Goal: Complete application form

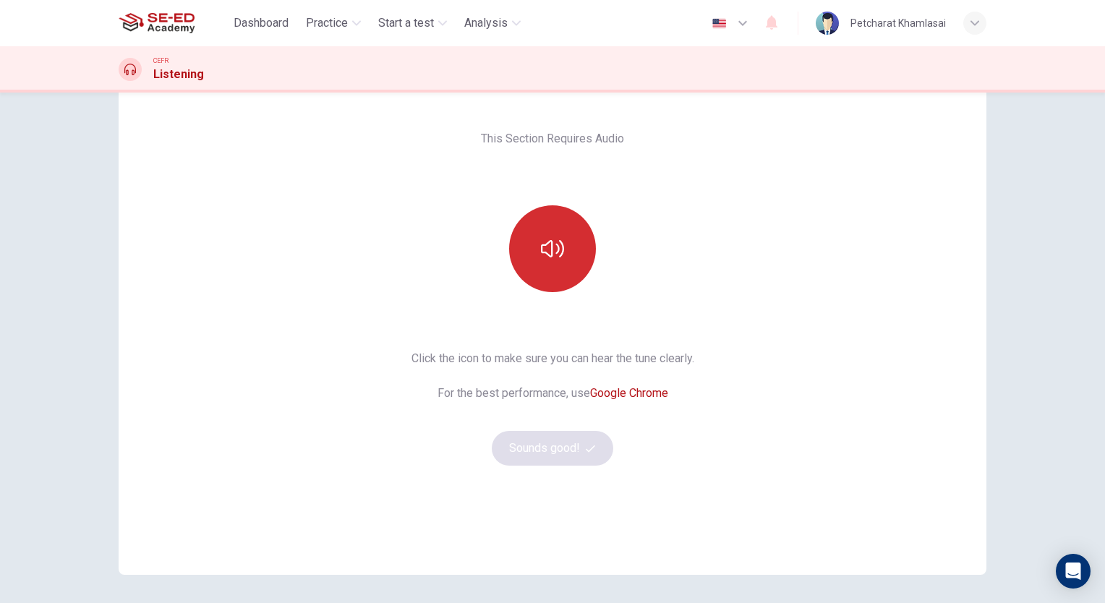
scroll to position [72, 0]
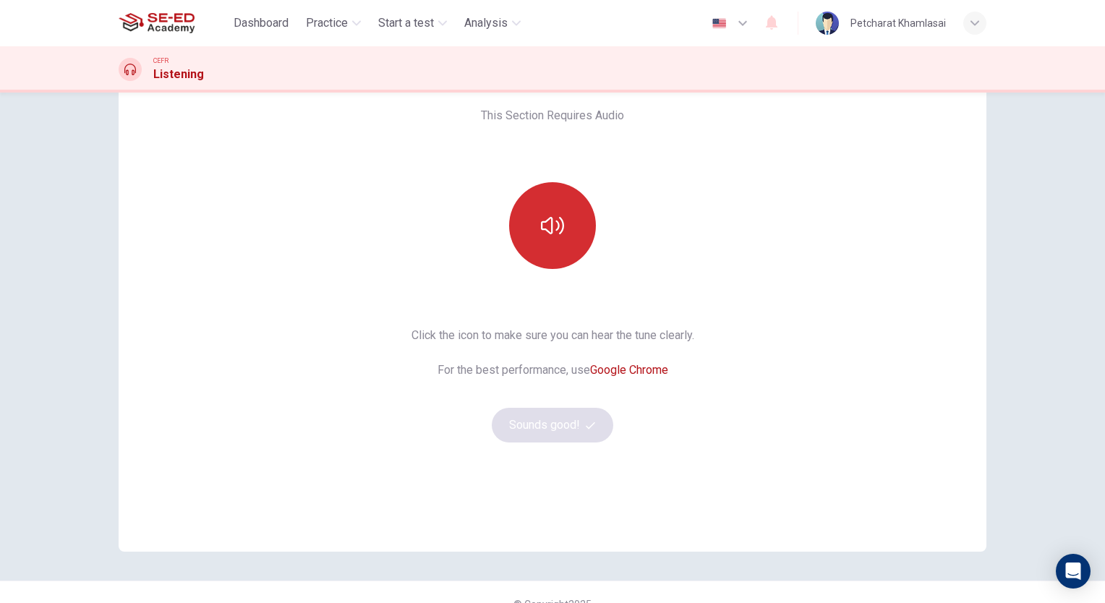
click at [534, 223] on button "button" at bounding box center [552, 225] width 87 height 87
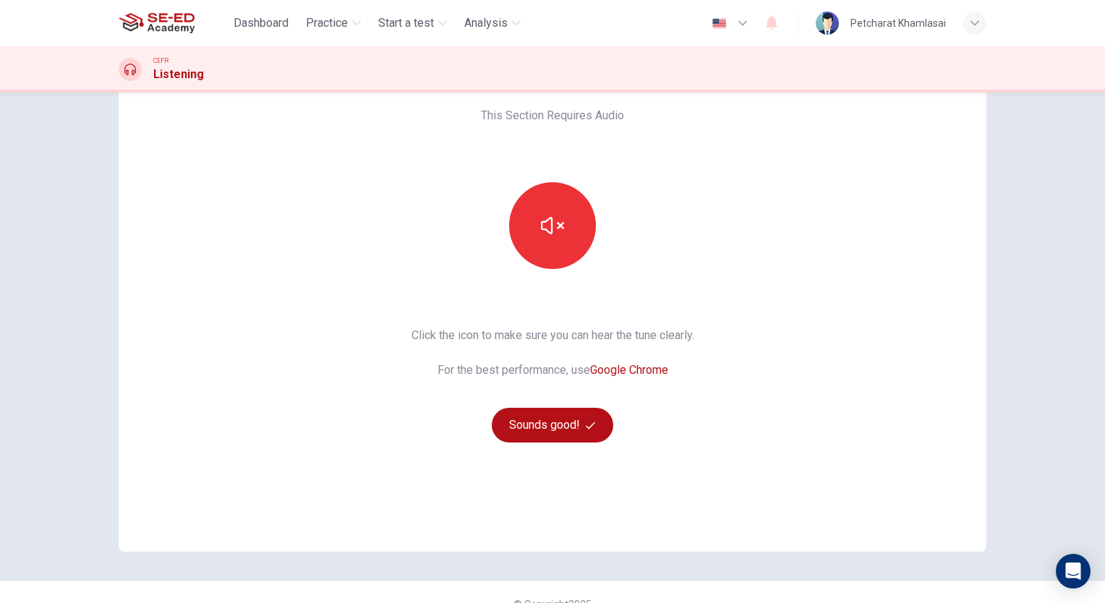
click at [710, 363] on div "This Section Requires Audio Click the icon to make sure you can hear the tune c…" at bounding box center [553, 300] width 868 height 503
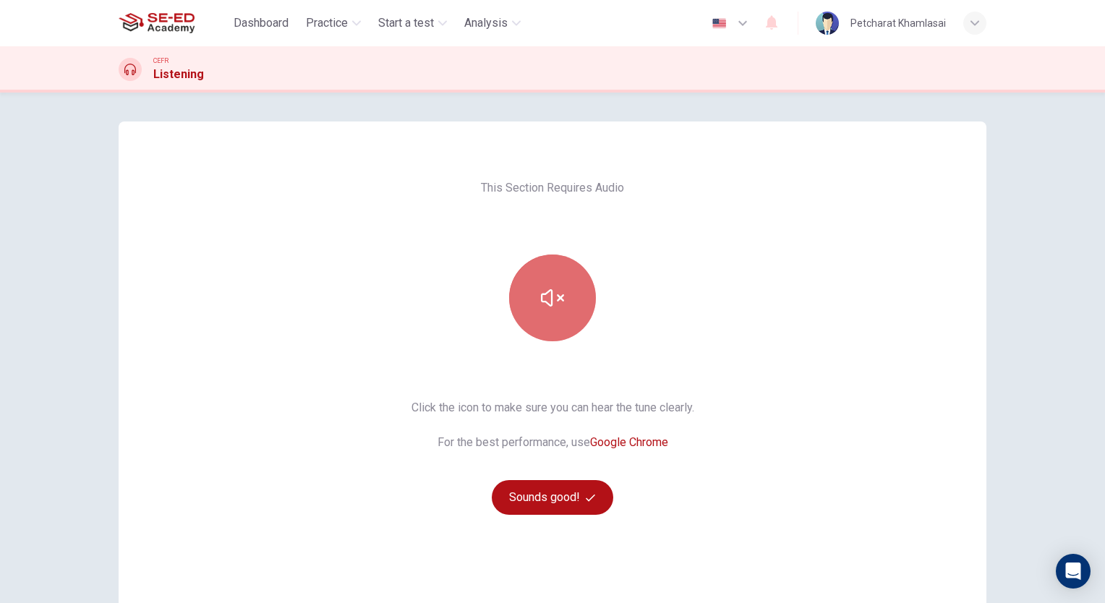
click at [562, 305] on button "button" at bounding box center [552, 298] width 87 height 87
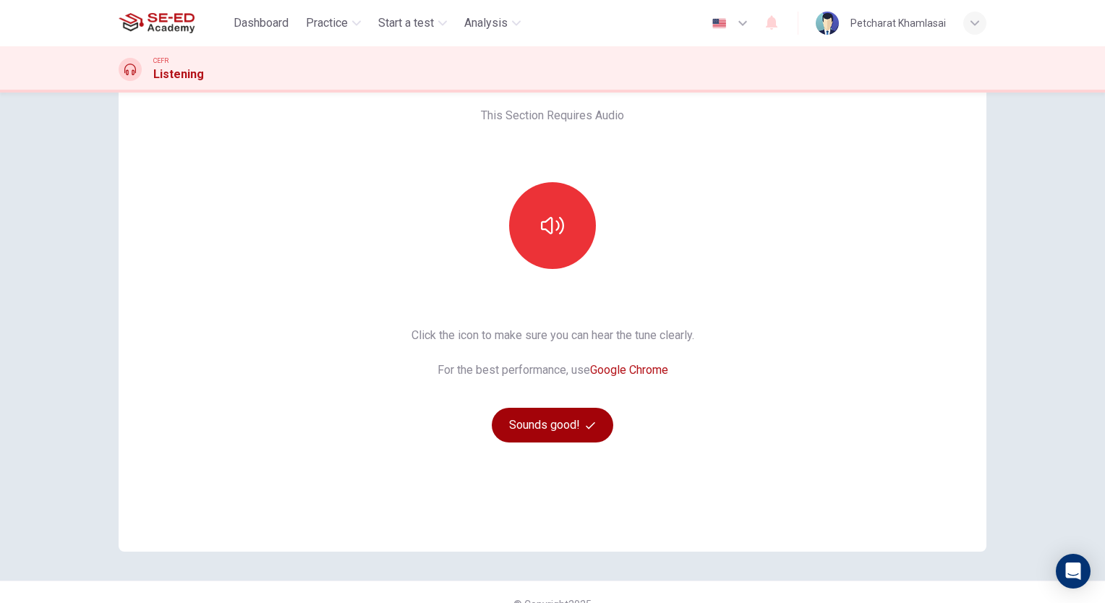
click at [565, 429] on button "Sounds good!" at bounding box center [552, 425] width 121 height 35
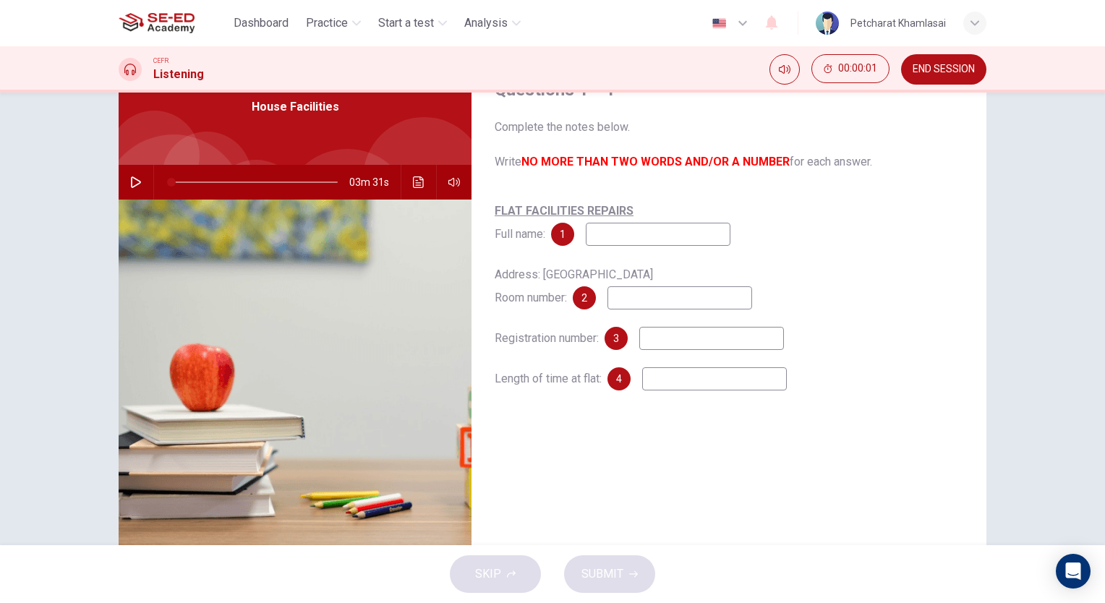
scroll to position [0, 0]
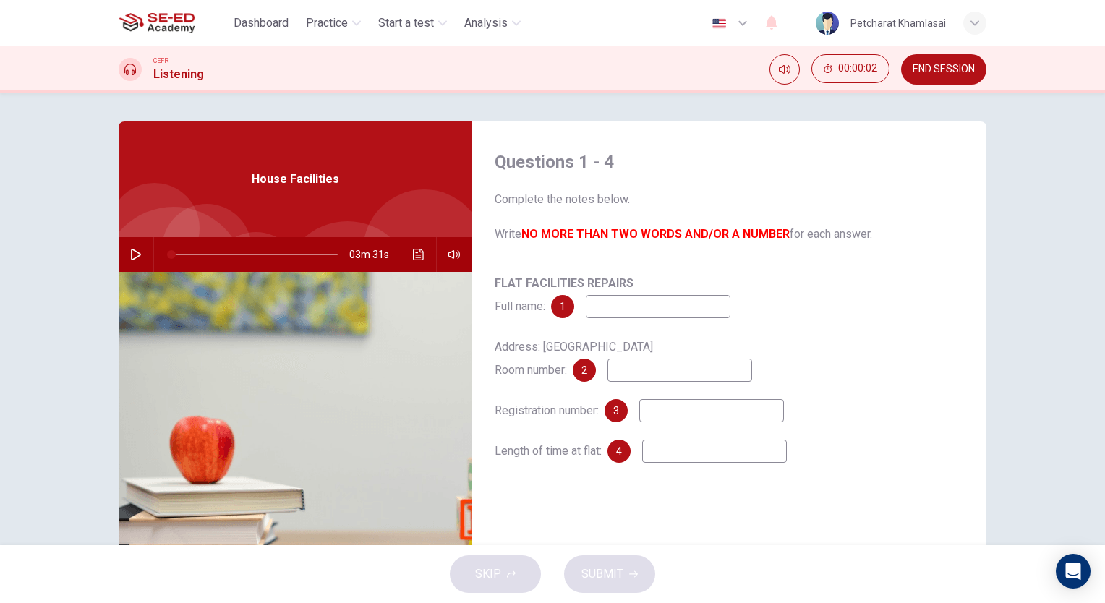
click at [131, 256] on icon "button" at bounding box center [136, 255] width 12 height 12
click at [604, 305] on input at bounding box center [658, 306] width 145 height 23
type input "17"
type input "แ"
type input "17"
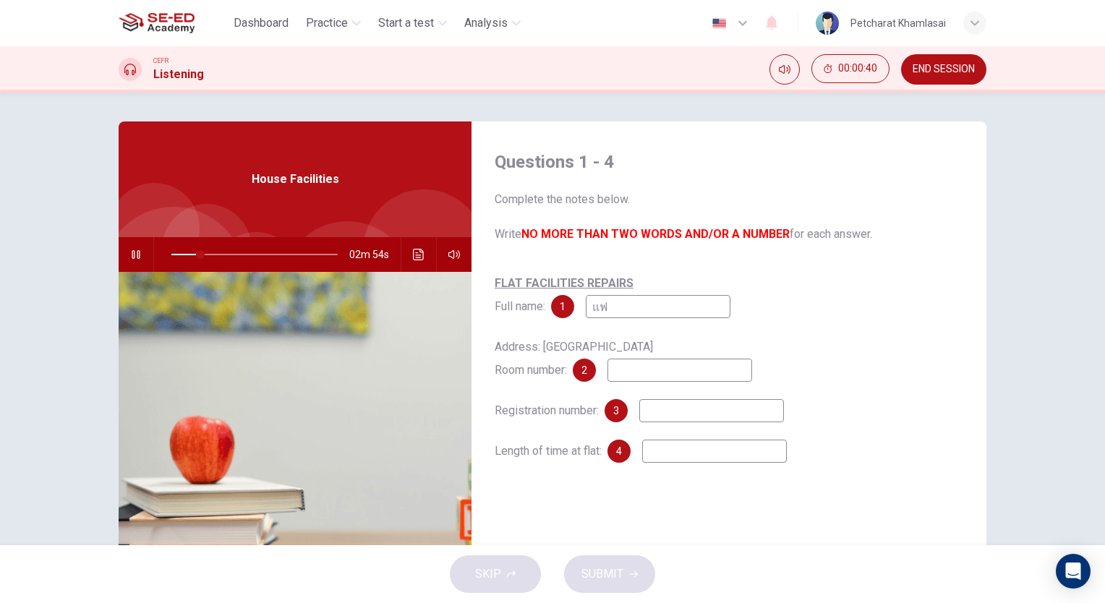
type input "แ"
type input "18"
type input "cal"
type input "19"
type input "calven"
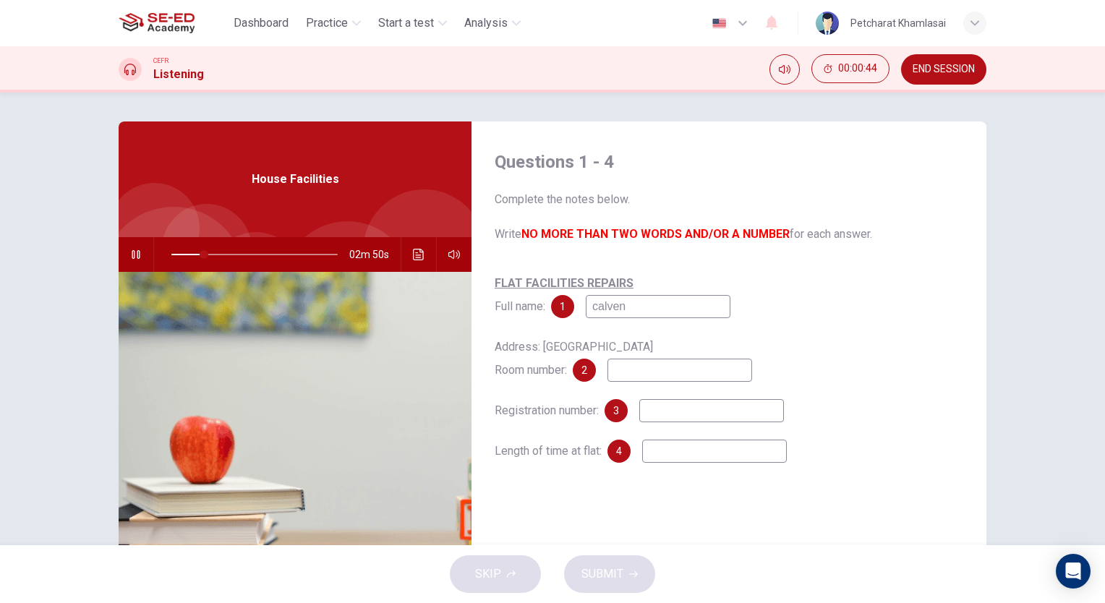
type input "20"
type input "calven"
click at [622, 369] on input at bounding box center [679, 370] width 145 height 23
type input "21"
type input "63"
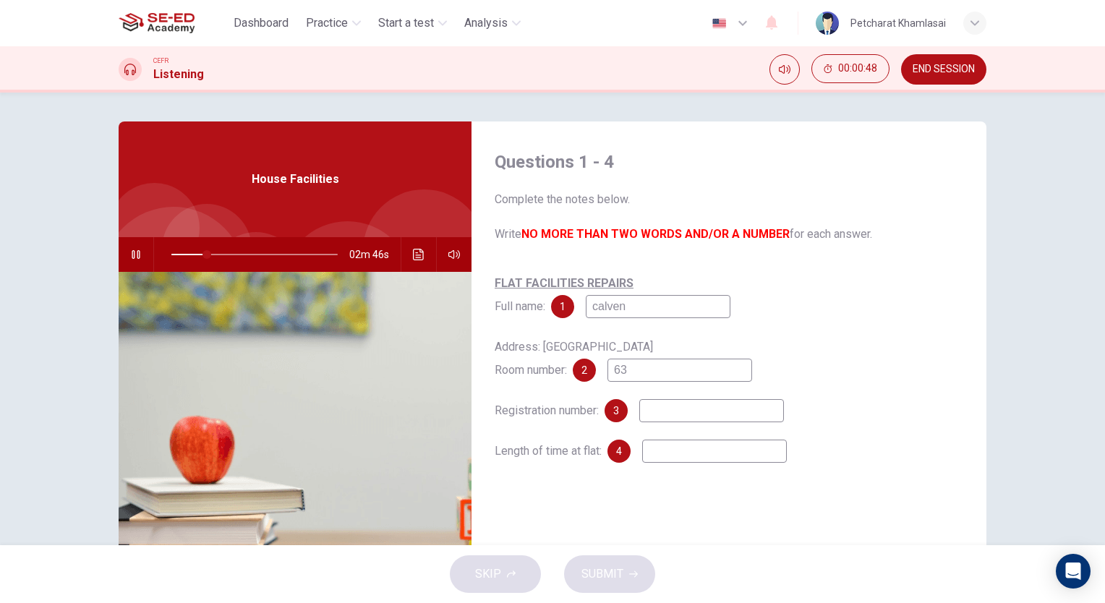
type input "22"
type input "63"
click at [666, 403] on input at bounding box center [711, 410] width 145 height 23
type input "29"
type input "k"
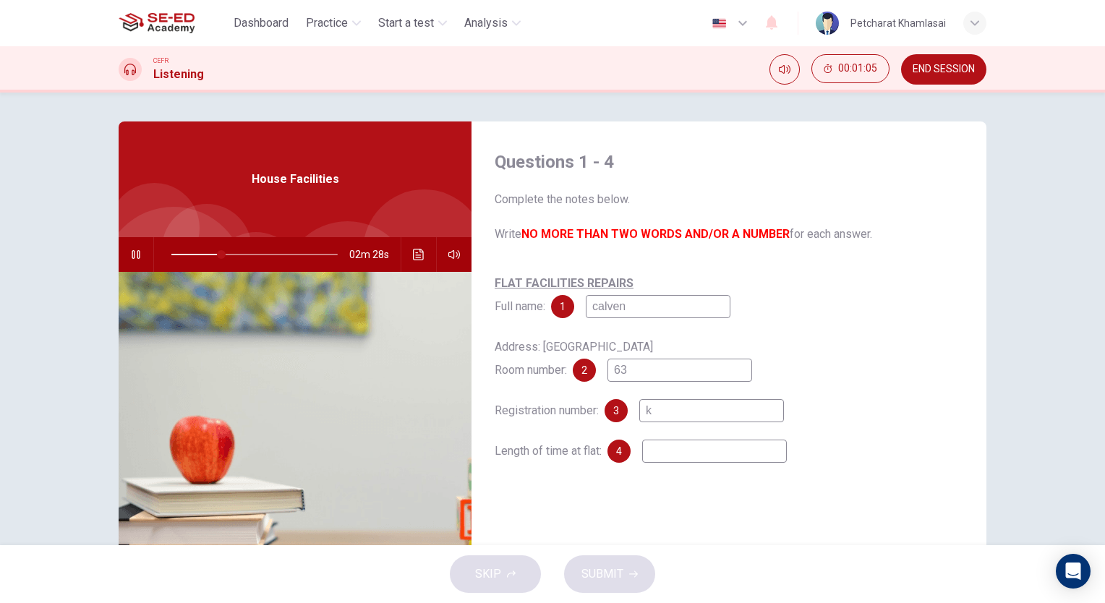
type input "30"
type input "kg7"
type input "30"
type input "kg70"
type input "31"
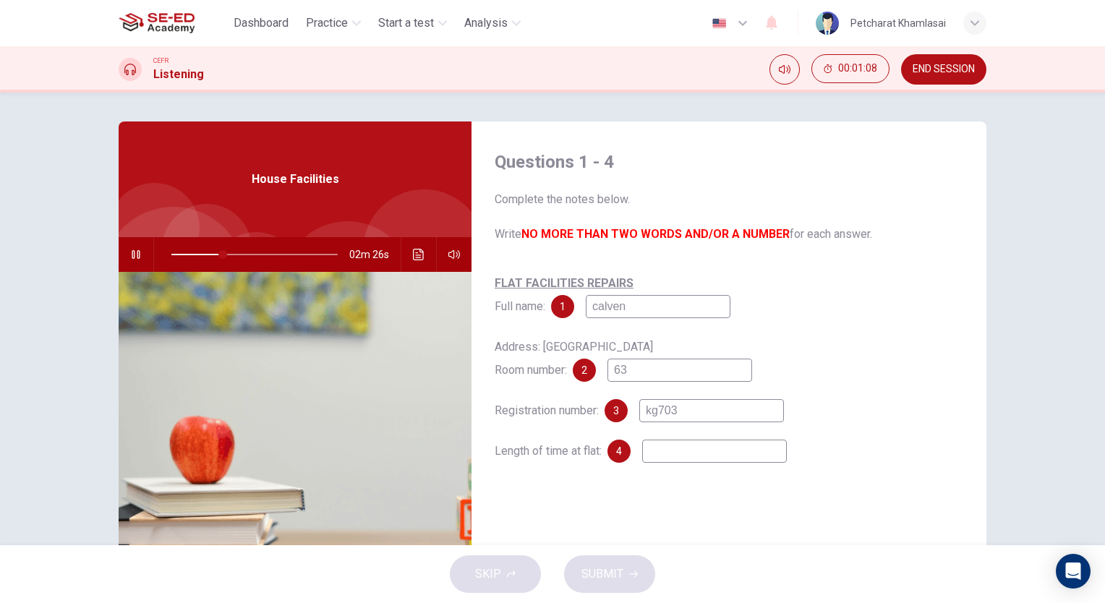
type input "kg7036"
type input "31"
type input "kg7037"
click at [667, 403] on input "kg7037" at bounding box center [711, 410] width 145 height 23
type input "32"
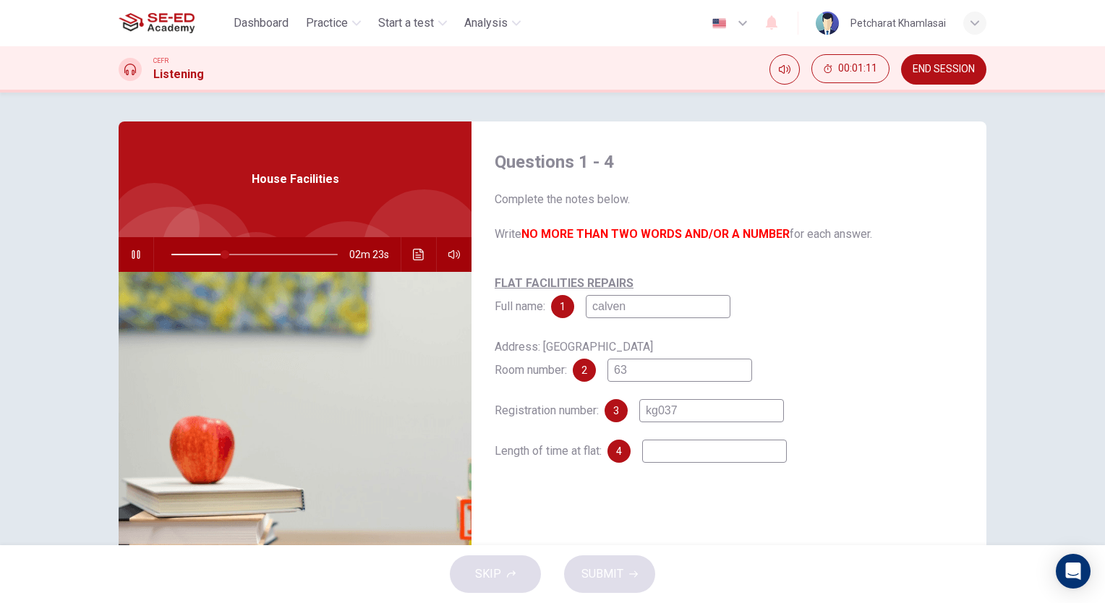
type input "kg6037"
type input "33"
type input "kg6037"
click at [672, 454] on input at bounding box center [714, 451] width 145 height 23
click at [636, 351] on span "Address: International house Room number:" at bounding box center [574, 358] width 158 height 37
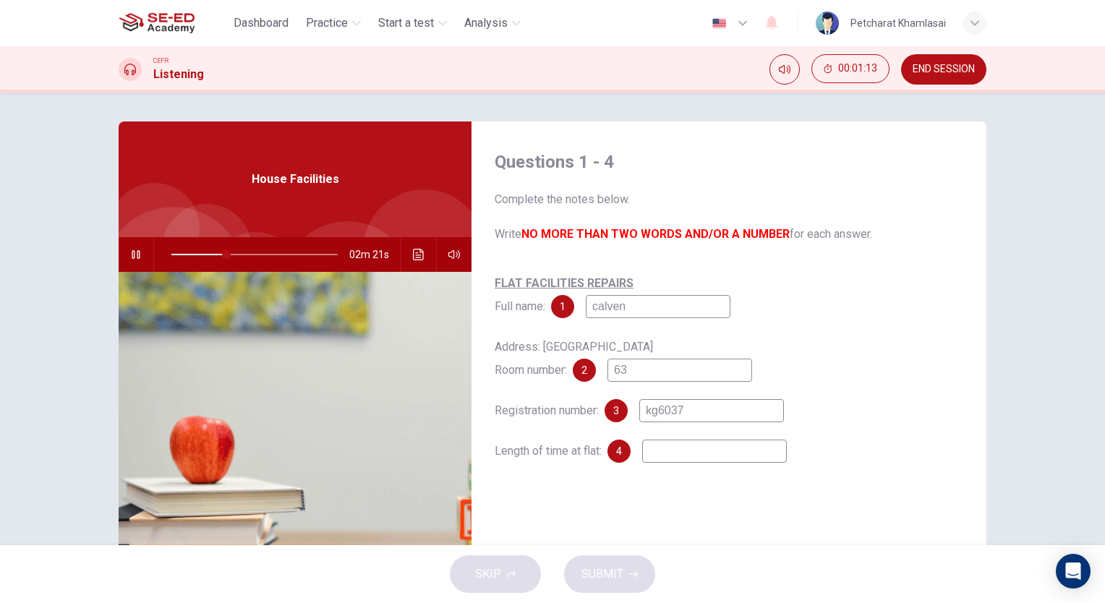
click at [636, 367] on input "63" at bounding box center [679, 370] width 145 height 23
click at [677, 461] on input at bounding box center [714, 451] width 145 height 23
type input "40"
type input "2"
type input "40"
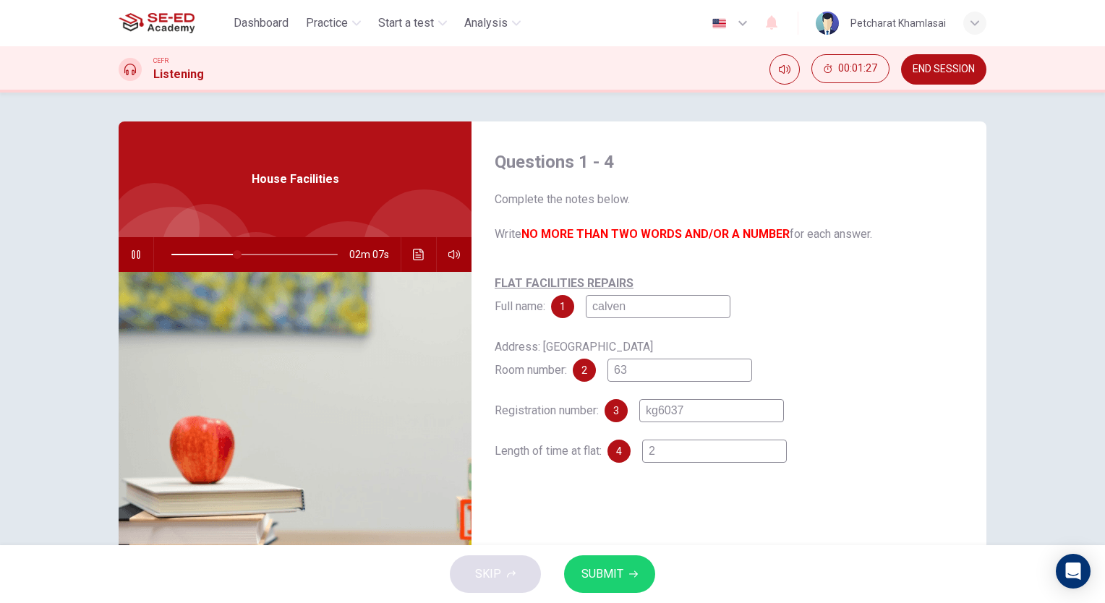
type input "2"
type input "40"
type input "2 m"
type input "41"
type input "2 mo"
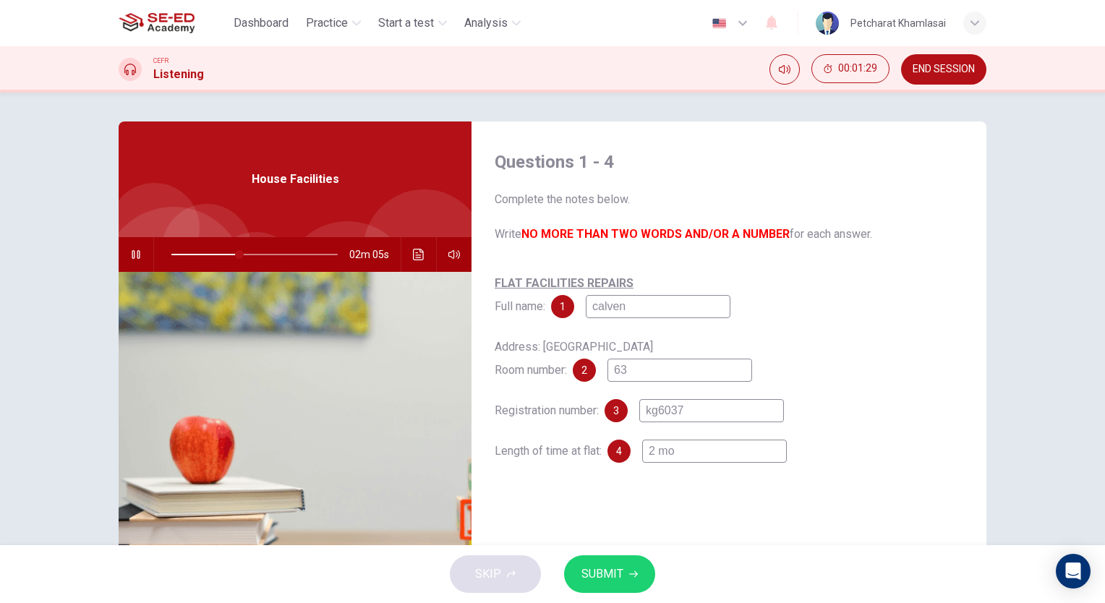
type input "41"
type input "2 mon"
type input "41"
type input "2 mont"
type input "41"
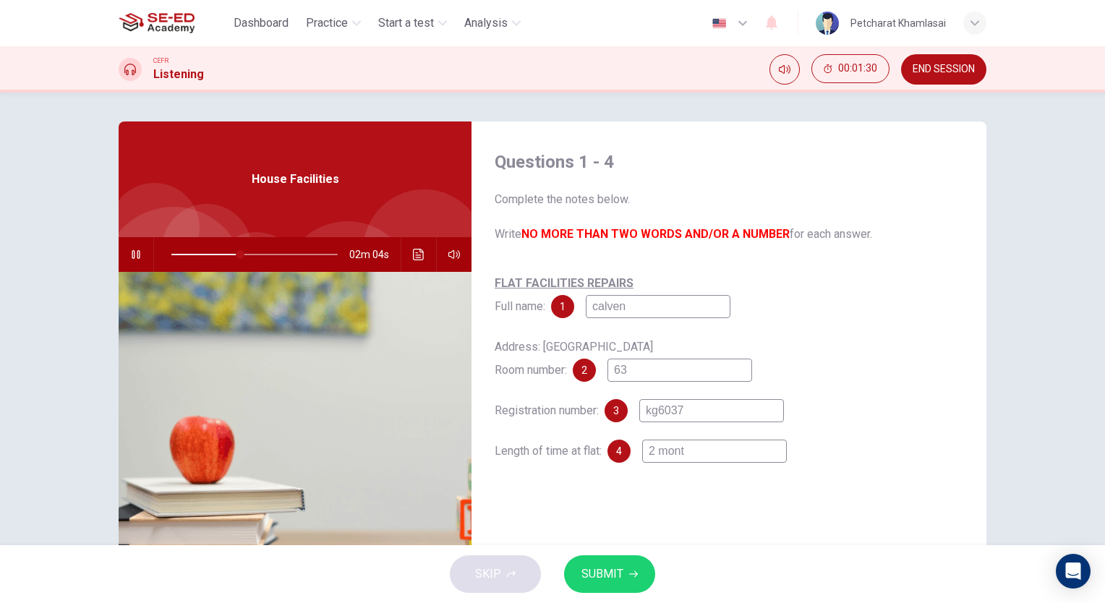
type input "2 month"
type input "49"
type input "2 month"
click at [648, 363] on input "63" at bounding box center [679, 370] width 145 height 23
type input "54"
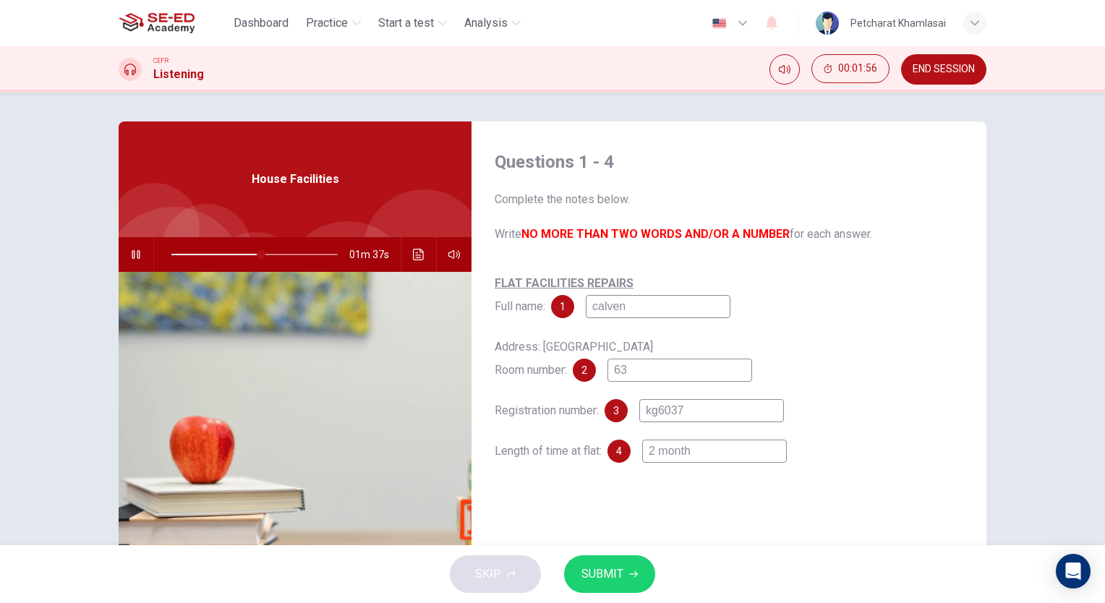
click at [620, 305] on input "calven" at bounding box center [658, 306] width 145 height 23
type input "calvn"
type input "55"
type input "[PERSON_NAME]"
type input "55"
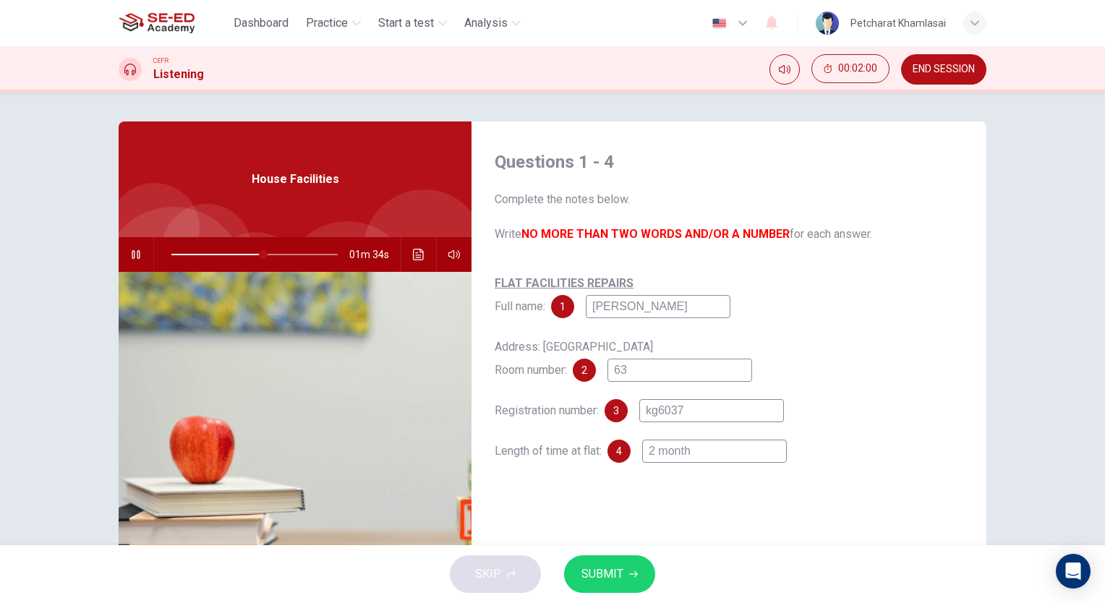
type input "[PERSON_NAME]"
click at [671, 363] on input "63" at bounding box center [679, 370] width 145 height 23
click at [601, 565] on span "SUBMIT" at bounding box center [602, 574] width 42 height 20
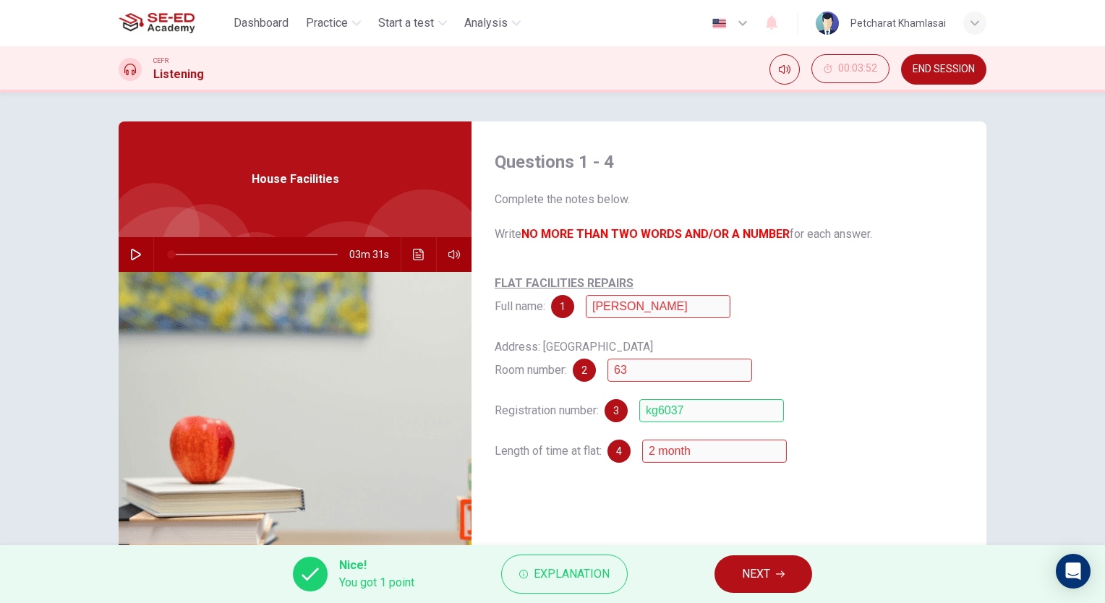
click at [125, 255] on button "button" at bounding box center [135, 254] width 23 height 35
drag, startPoint x: 614, startPoint y: 312, endPoint x: 676, endPoint y: 323, distance: 63.1
click at [673, 321] on div "FLAT FACILITIES REPAIRS Full name: 1 [PERSON_NAME] Address: International house…" at bounding box center [729, 382] width 469 height 220
click at [784, 577] on icon "button" at bounding box center [780, 574] width 9 height 9
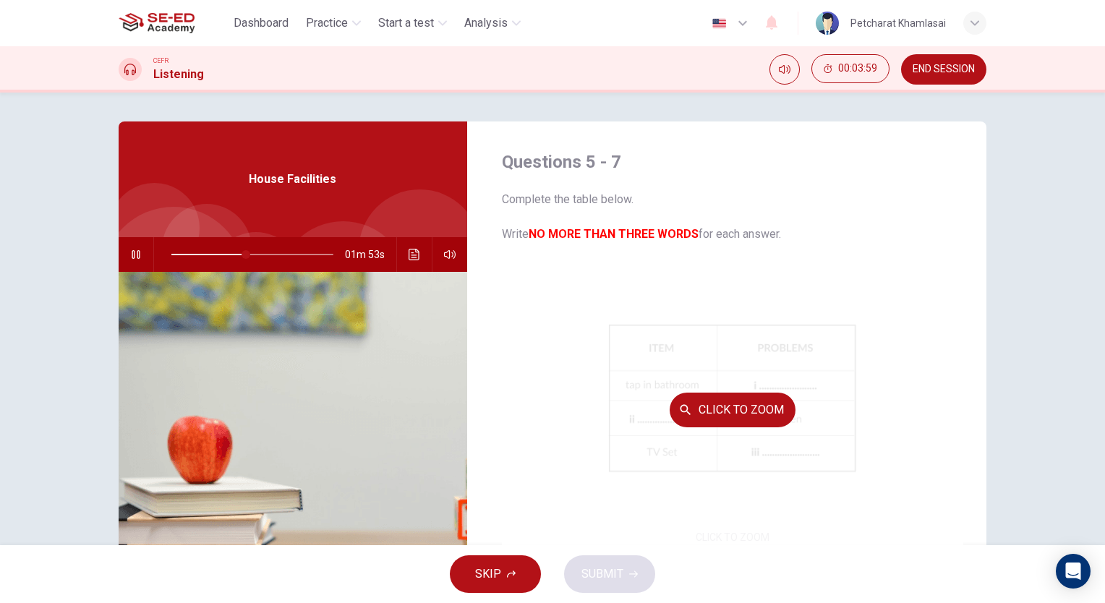
click at [719, 405] on button "Click to Zoom" at bounding box center [733, 410] width 126 height 35
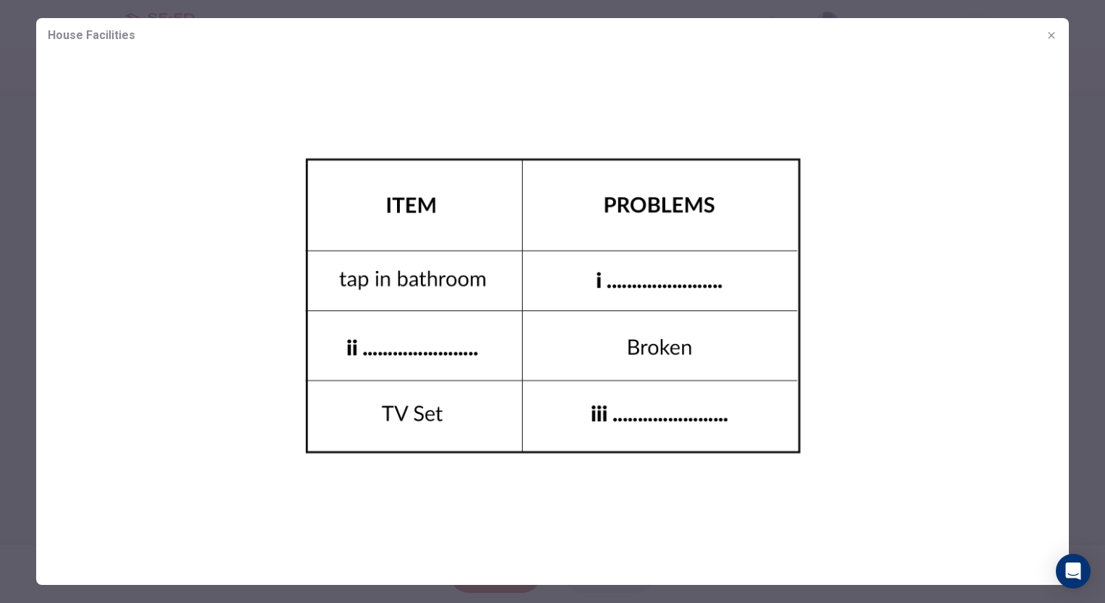
click at [662, 279] on img at bounding box center [552, 305] width 1033 height 505
click at [1061, 34] on button "button" at bounding box center [1051, 35] width 23 height 23
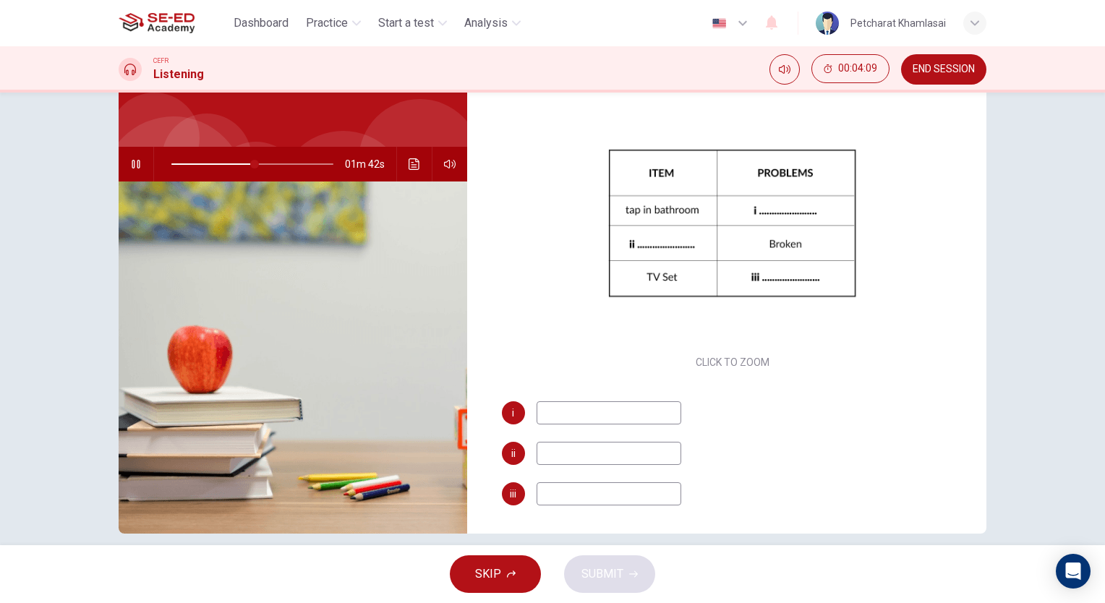
scroll to position [107, 0]
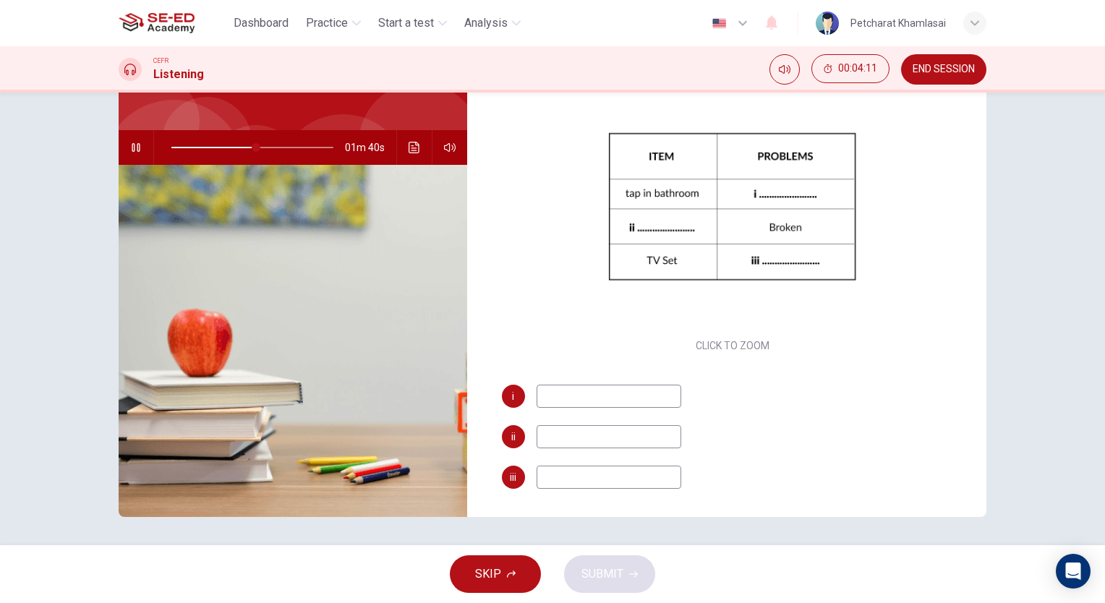
click at [646, 390] on input at bounding box center [609, 396] width 145 height 23
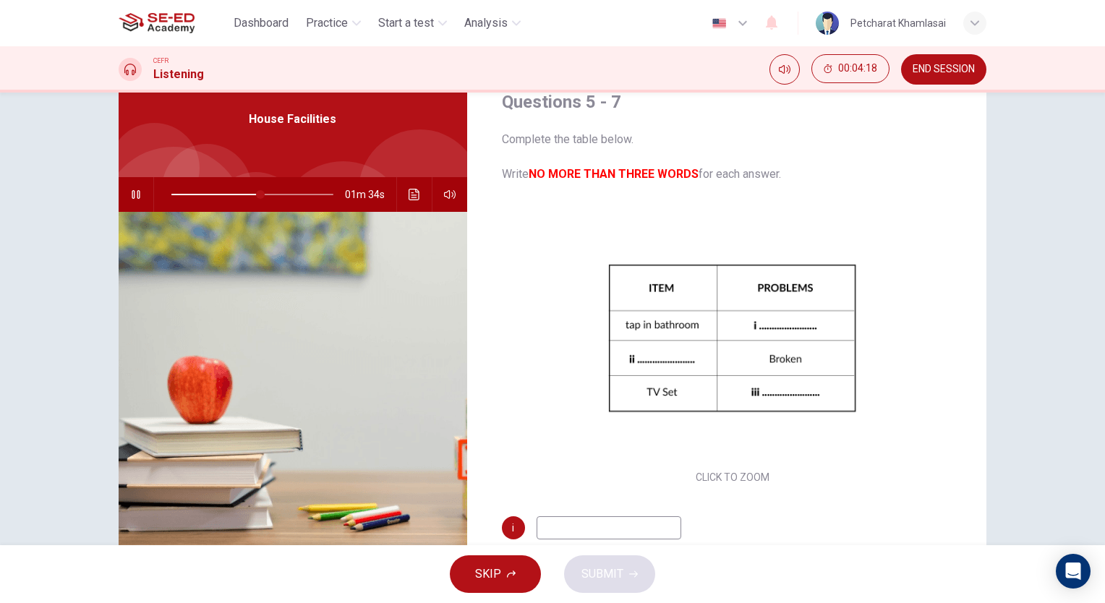
scroll to position [35, 0]
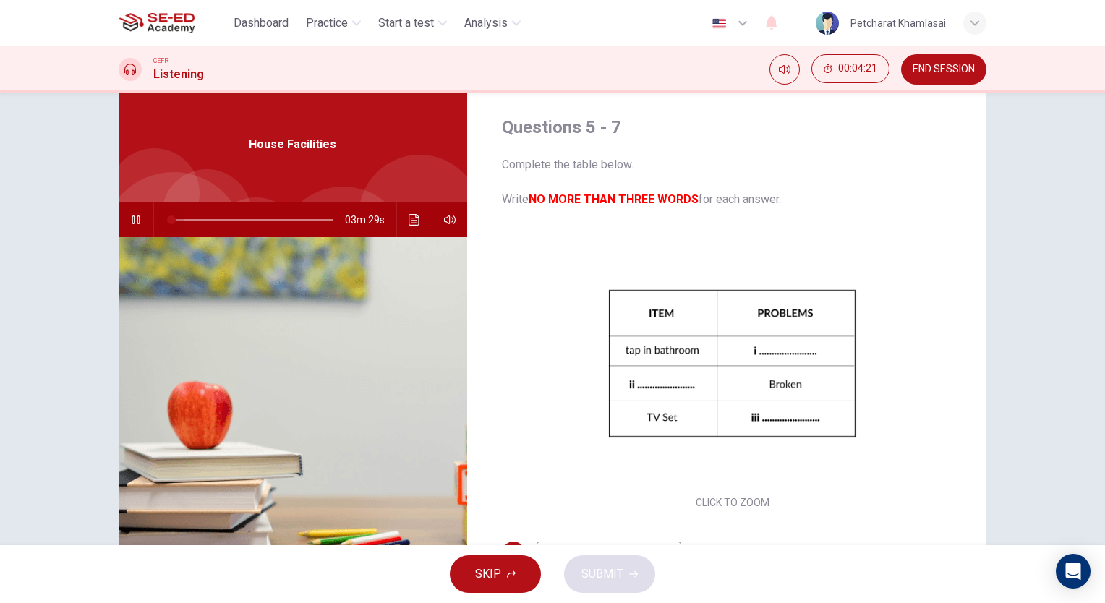
drag, startPoint x: 259, startPoint y: 218, endPoint x: 158, endPoint y: 221, distance: 101.3
click at [167, 221] on span at bounding box center [171, 219] width 9 height 9
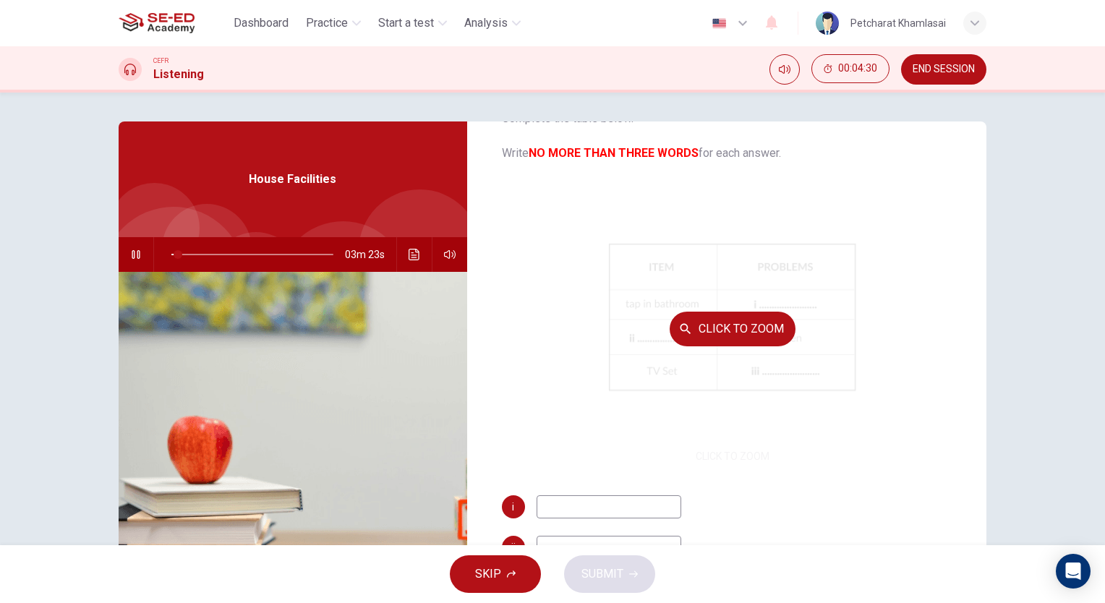
scroll to position [85, 0]
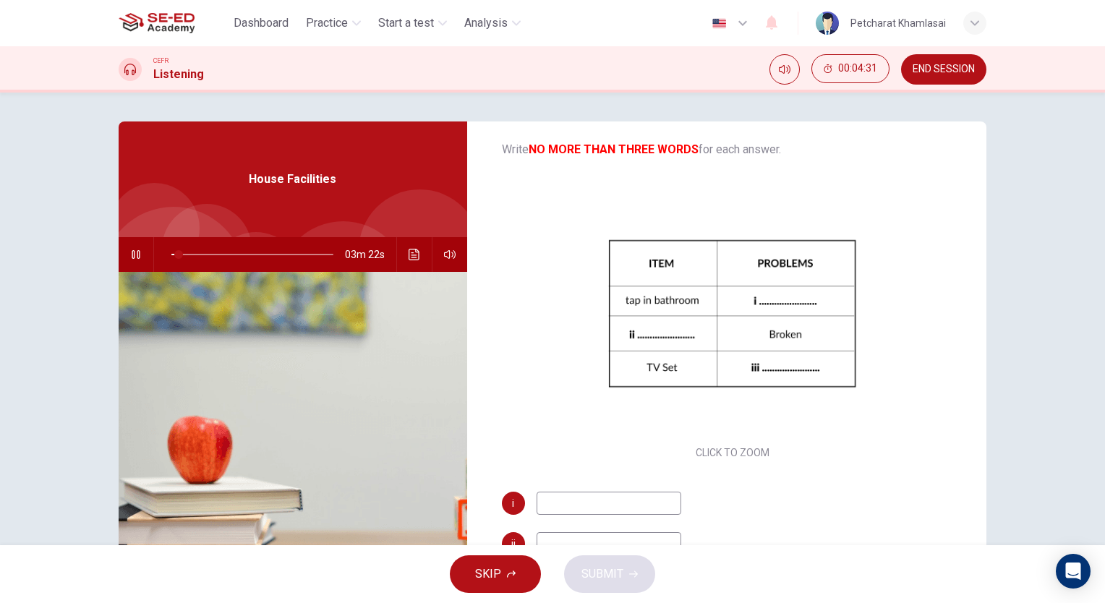
click at [623, 503] on input at bounding box center [609, 503] width 145 height 23
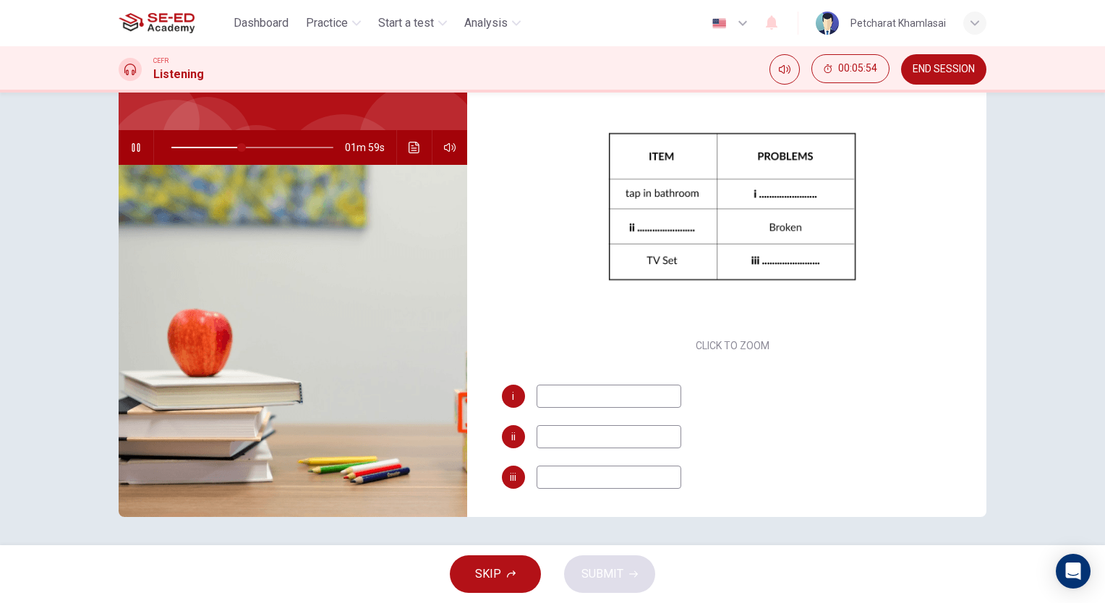
type input "44"
type input "b"
type input "45"
type input "bt"
type input "46"
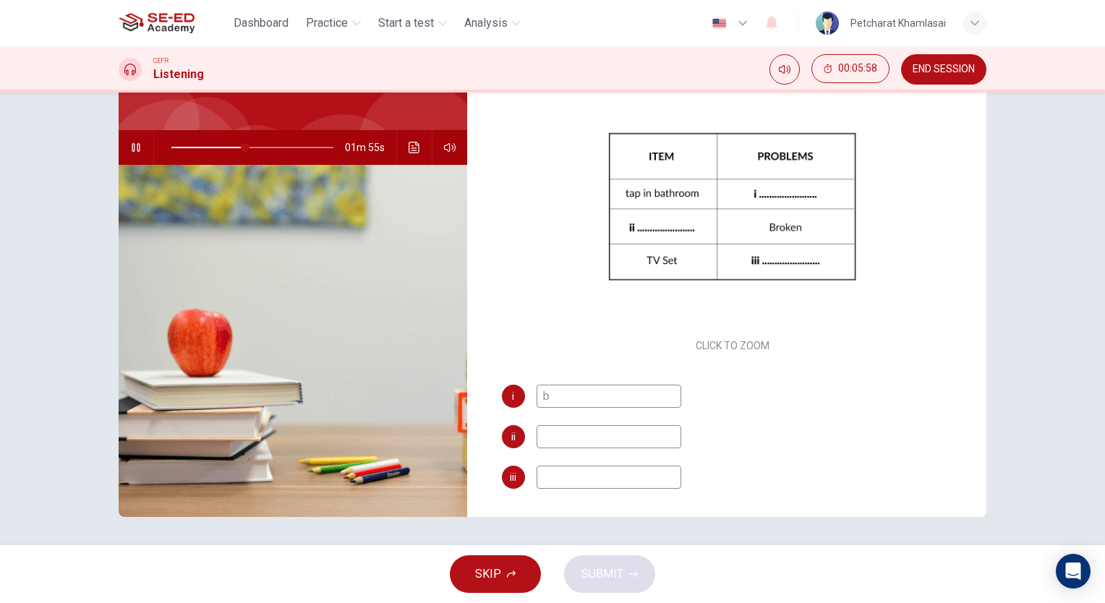
type input "ba"
type input "46"
type input "bat"
type input "47"
type input "bathr"
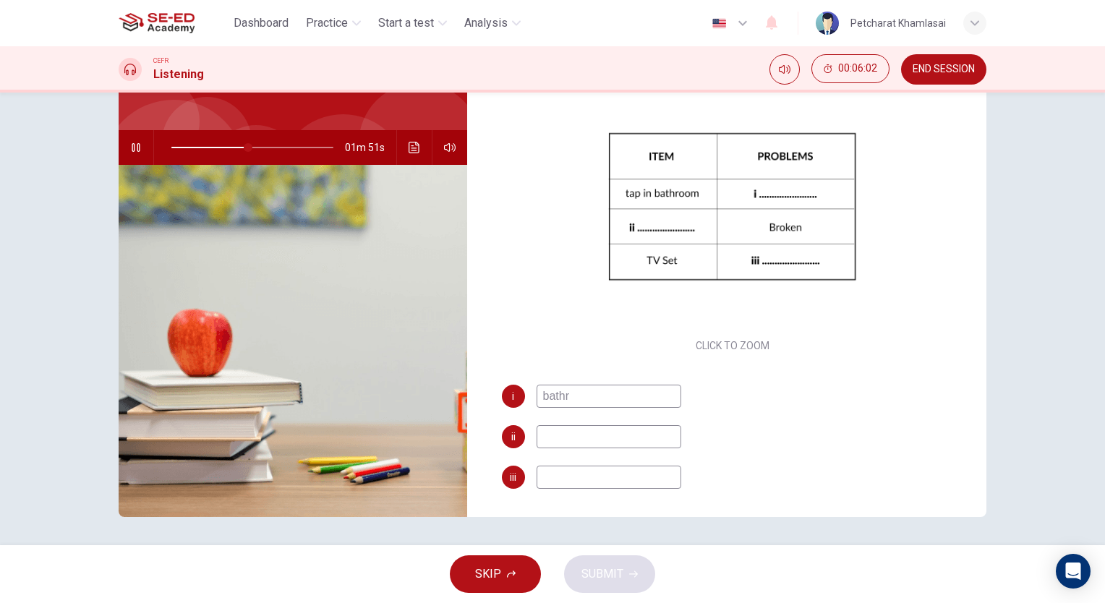
type input "48"
type input "bathroom"
type input "49"
type input "bathroom"
click at [578, 431] on input at bounding box center [609, 436] width 145 height 23
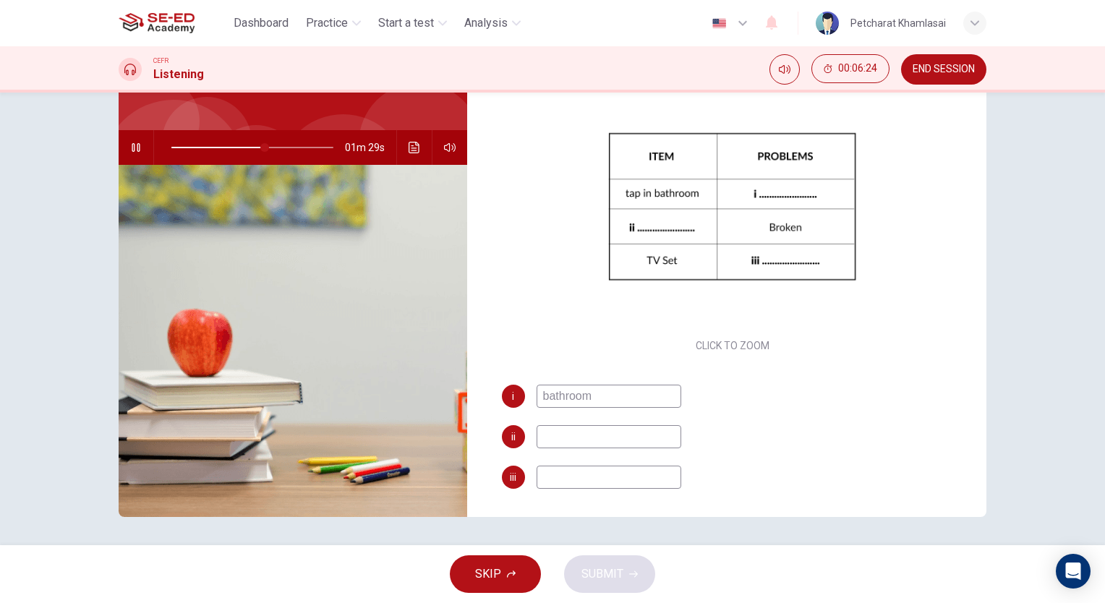
type input "58"
type input "Door"
type input "59"
type input "Door"
click at [584, 467] on input at bounding box center [609, 477] width 145 height 23
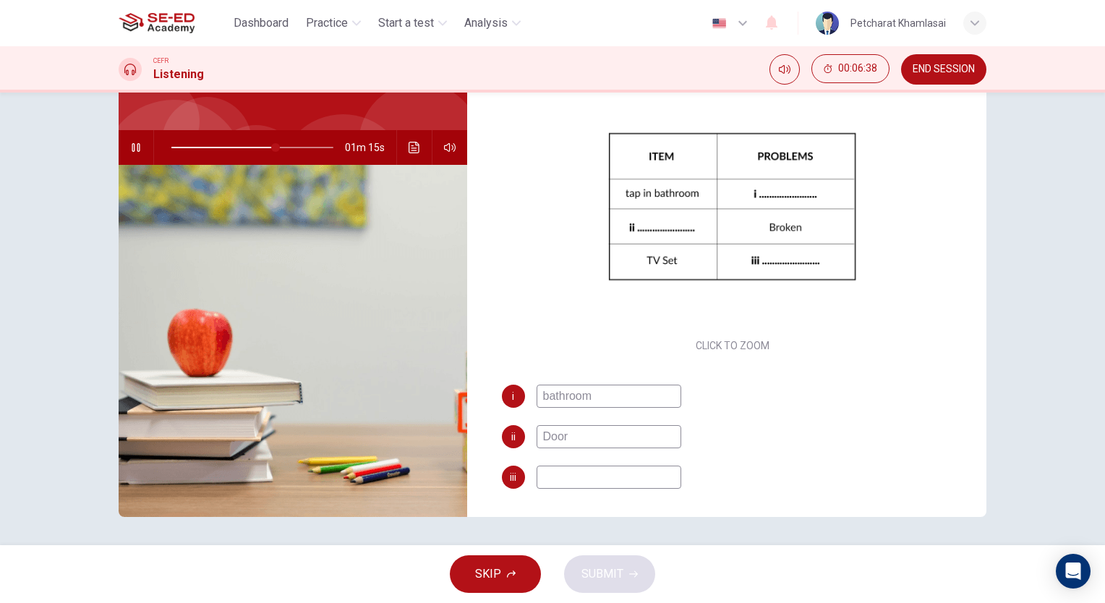
type input "64"
type input "n"
type input "65"
type input "no"
type input "65"
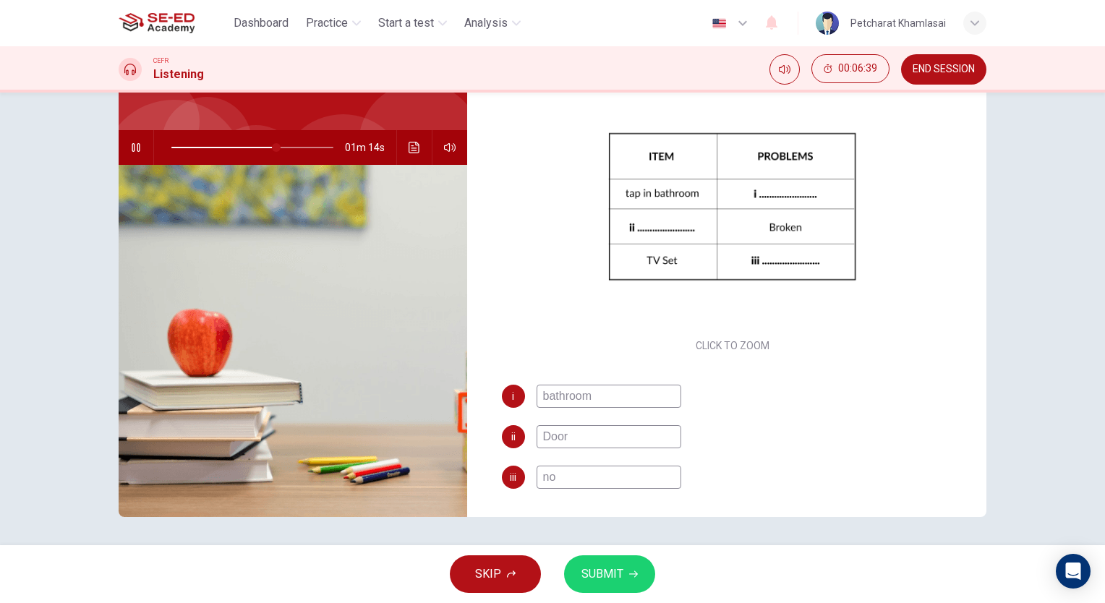
type input "no s"
type input "65"
type input "no so"
type input "65"
type input "no sou"
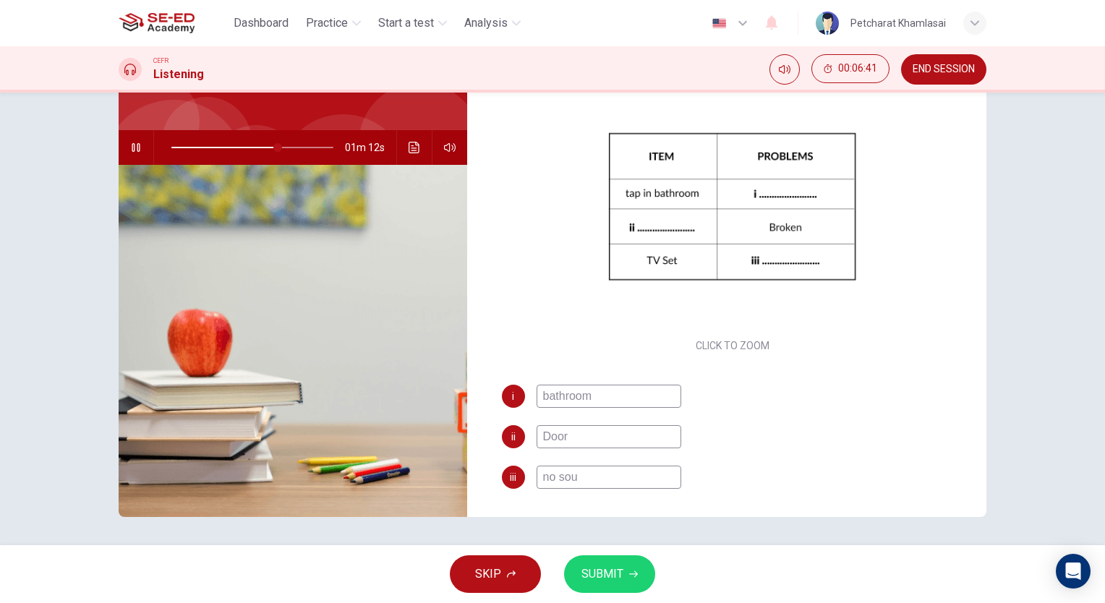
type input "66"
type input "no sound"
type input "68"
type input "no sound"
click at [635, 576] on icon "button" at bounding box center [633, 574] width 9 height 7
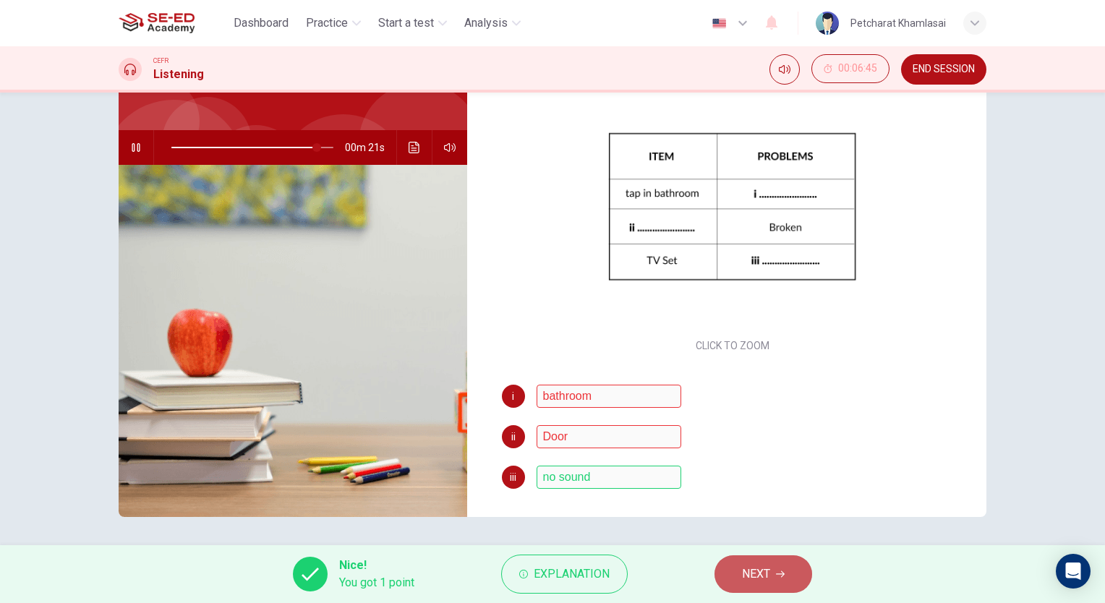
click at [780, 568] on button "NEXT" at bounding box center [763, 574] width 98 height 38
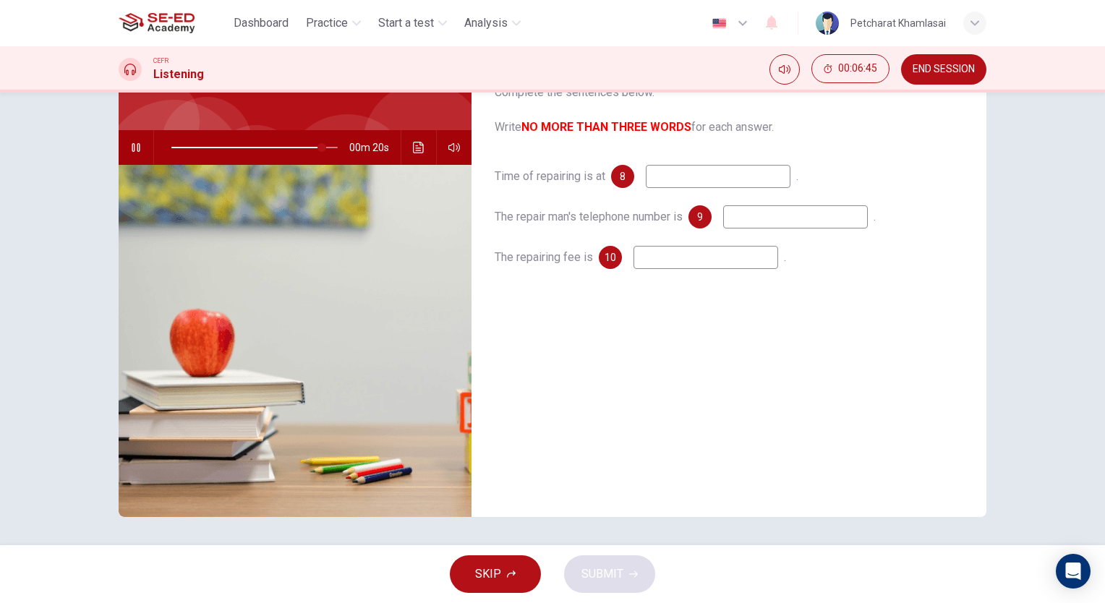
scroll to position [0, 0]
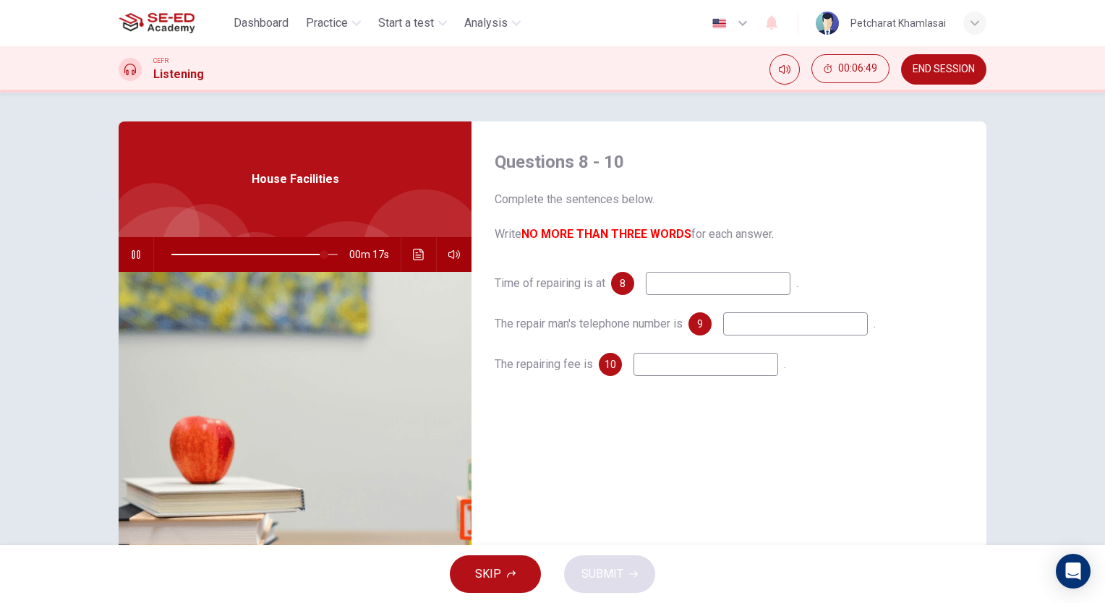
click at [702, 285] on input at bounding box center [718, 283] width 145 height 23
drag, startPoint x: 323, startPoint y: 252, endPoint x: 239, endPoint y: 253, distance: 83.9
click at [239, 253] on span at bounding box center [243, 254] width 9 height 9
click at [714, 284] on input at bounding box center [718, 283] width 145 height 23
type input "83"
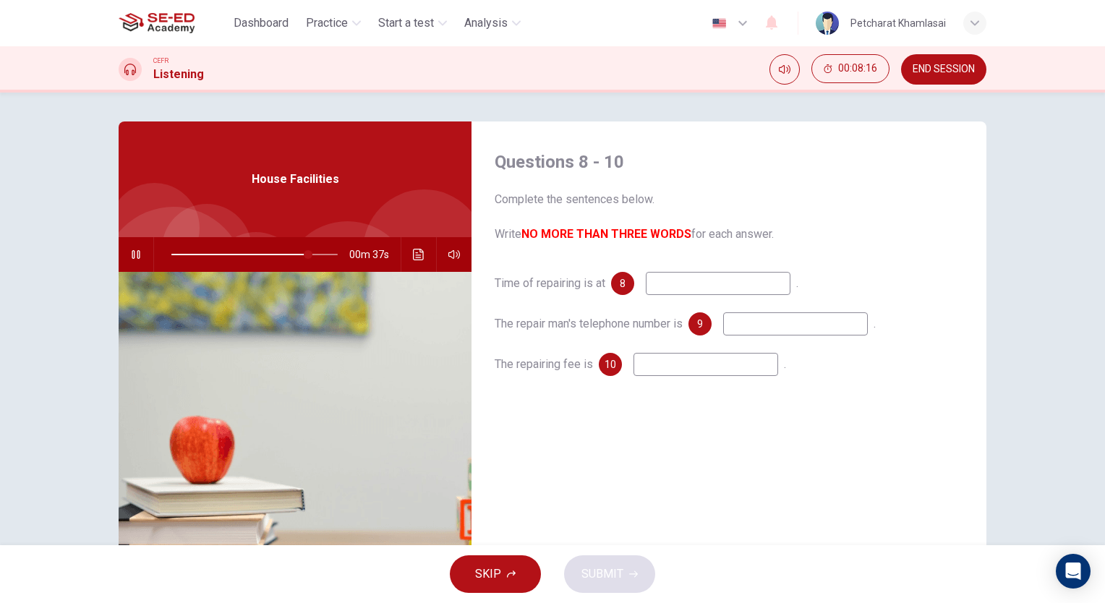
type input "5"
type input "83"
type input "5 o"
type input "85"
type input "5 oclo"
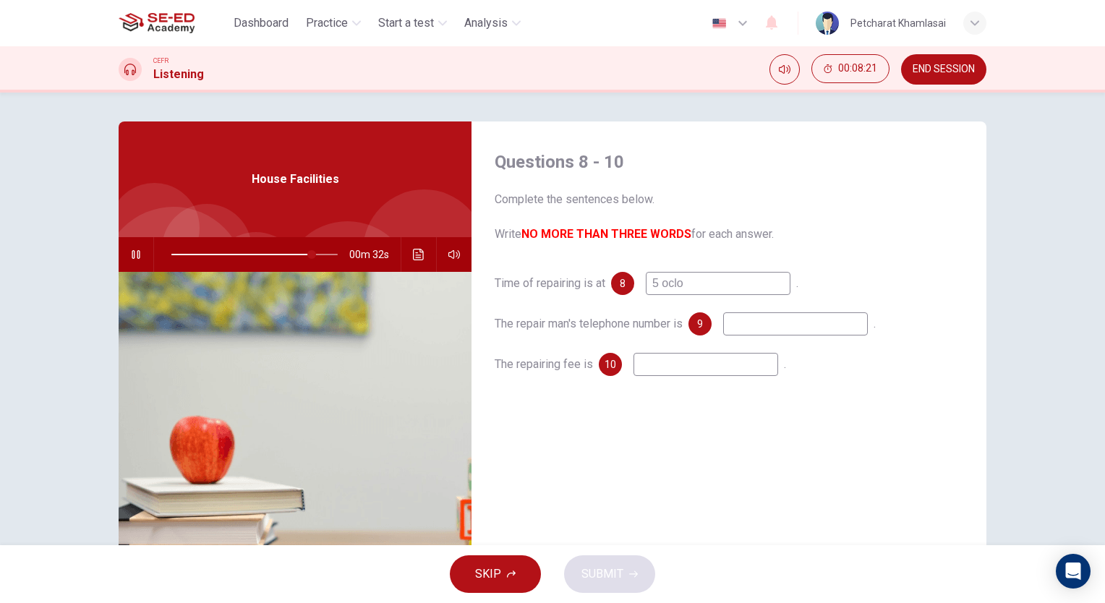
type input "85"
type input "5 oclock"
click at [666, 285] on input "5 oclock" at bounding box center [718, 283] width 145 height 23
type input "87"
type input "5 oclock"
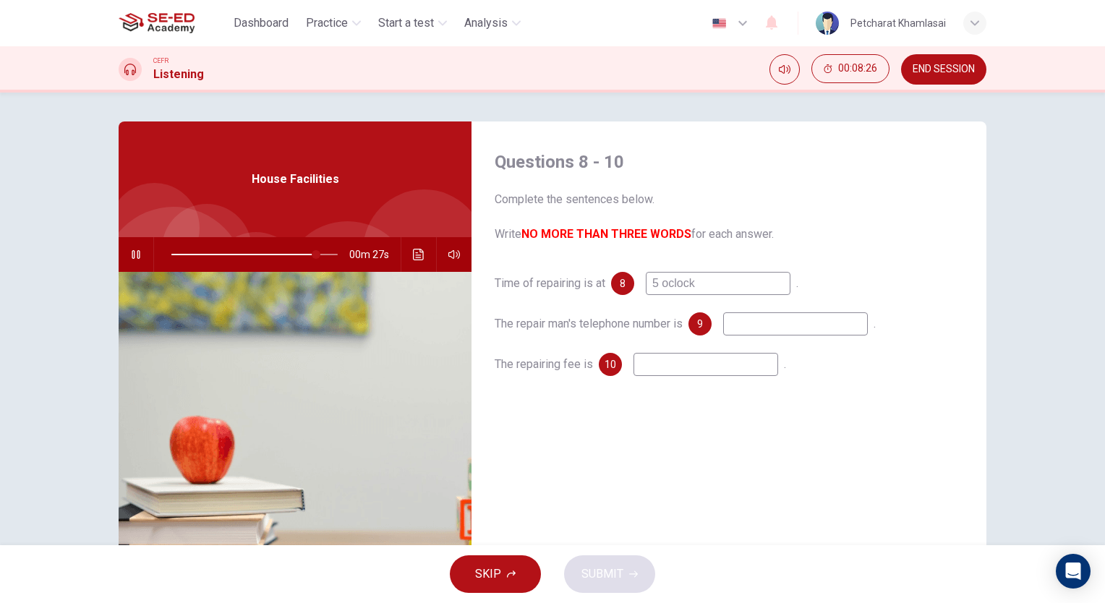
click at [746, 320] on input at bounding box center [795, 323] width 145 height 23
type input "87"
type input "6"
type input "88"
type input "654"
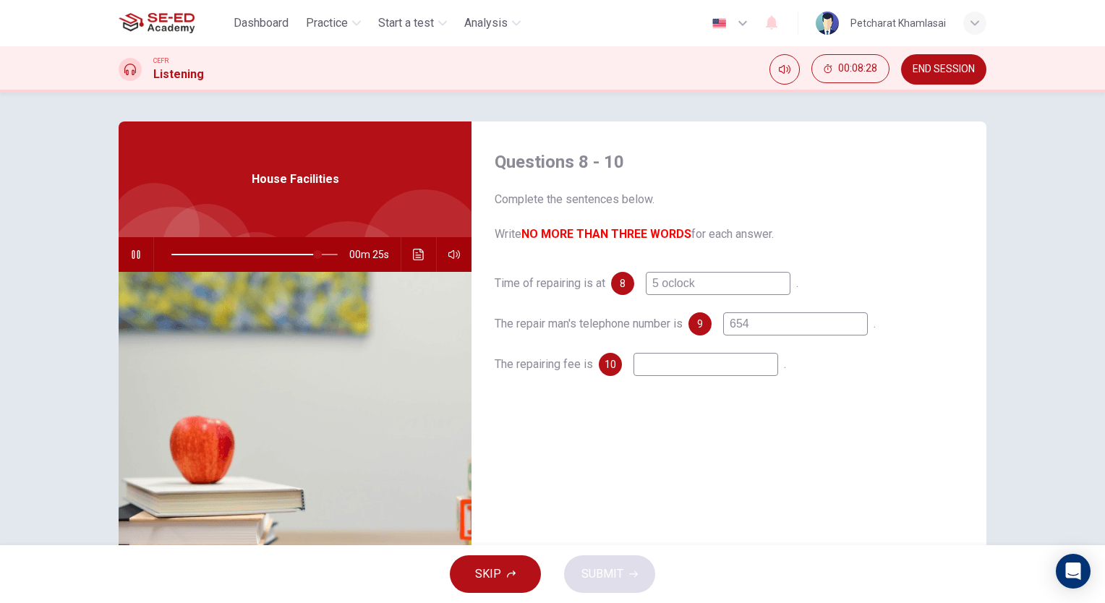
type input "88"
type input "654337"
type input "89"
type input "6543374"
type input "89"
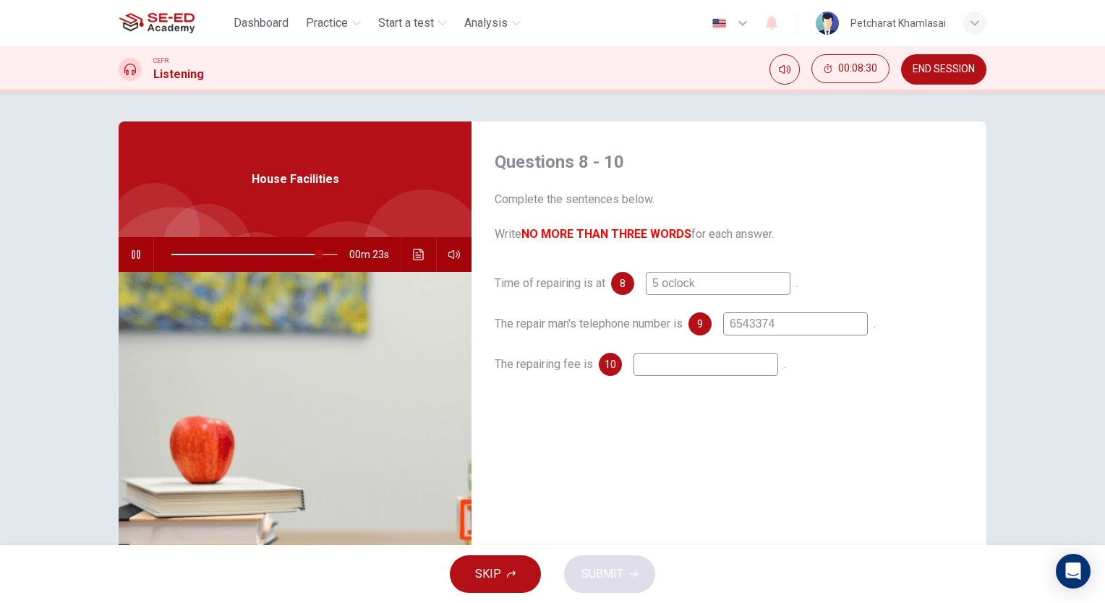
type input "65433747"
type input "90"
type input "65433747"
click at [665, 286] on input "5 oclock" at bounding box center [718, 283] width 145 height 23
click at [668, 286] on input "5 oclock" at bounding box center [718, 283] width 145 height 23
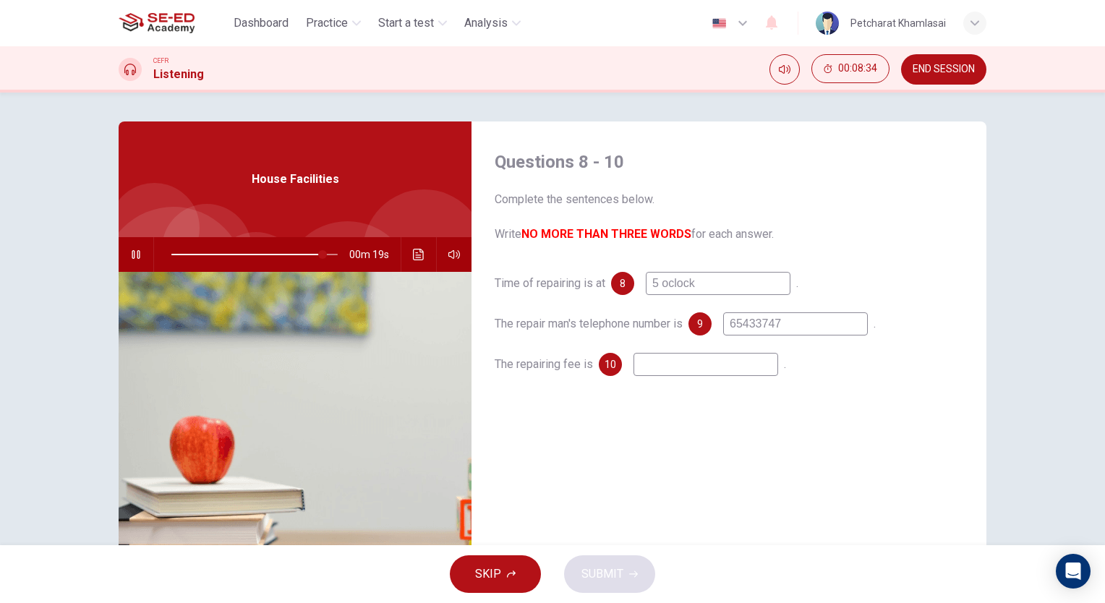
type input "91"
type input "5 o,clock"
type input "92"
type input "5 oclock"
type input "92"
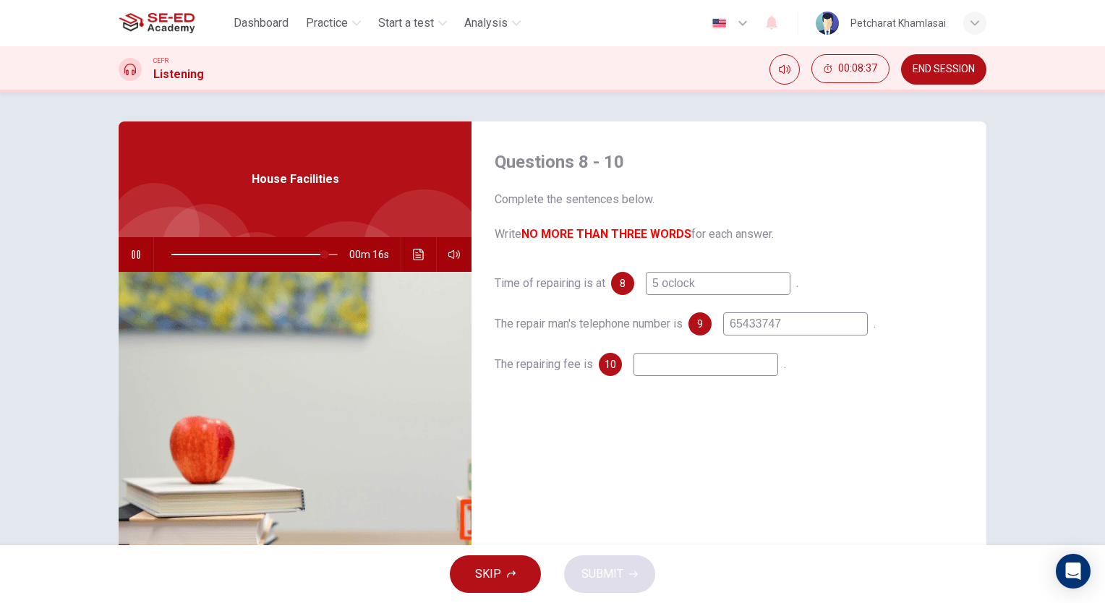
type input "5 oมclock"
type input "93"
type input "5 oclock"
type input "93"
type input "5 o'clock"
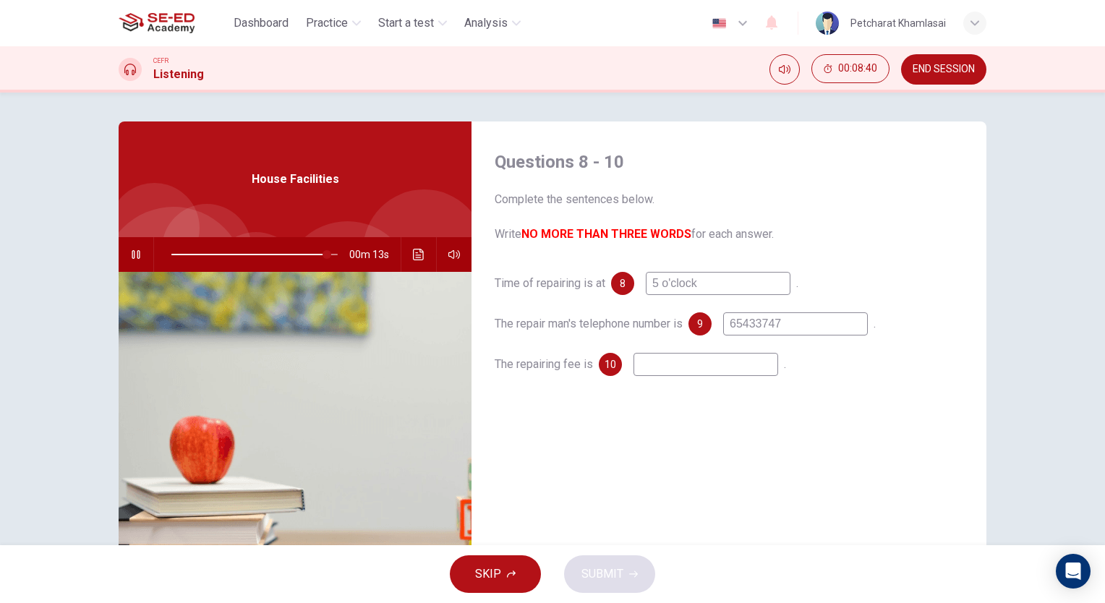
type input "94"
type input "5 o'clock"
click at [720, 362] on input at bounding box center [705, 364] width 145 height 23
drag, startPoint x: 329, startPoint y: 253, endPoint x: 316, endPoint y: 253, distance: 13.0
click at [316, 253] on span at bounding box center [319, 254] width 9 height 9
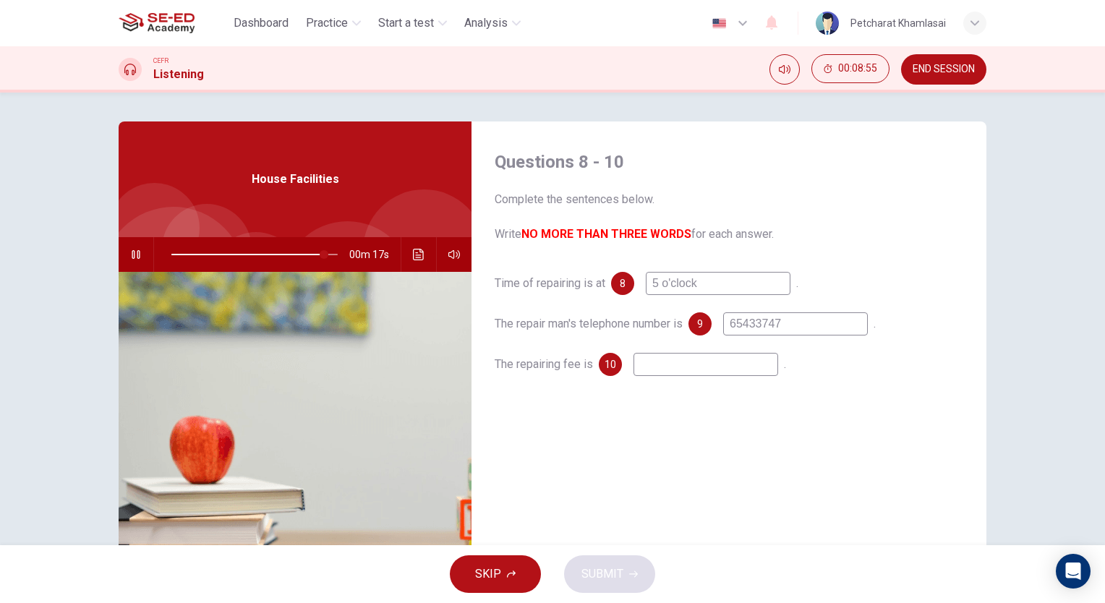
click at [668, 366] on input at bounding box center [705, 364] width 145 height 23
click at [321, 255] on span at bounding box center [324, 254] width 9 height 9
click at [660, 366] on input at bounding box center [705, 364] width 145 height 23
type input "0"
type input "stay 2 months"
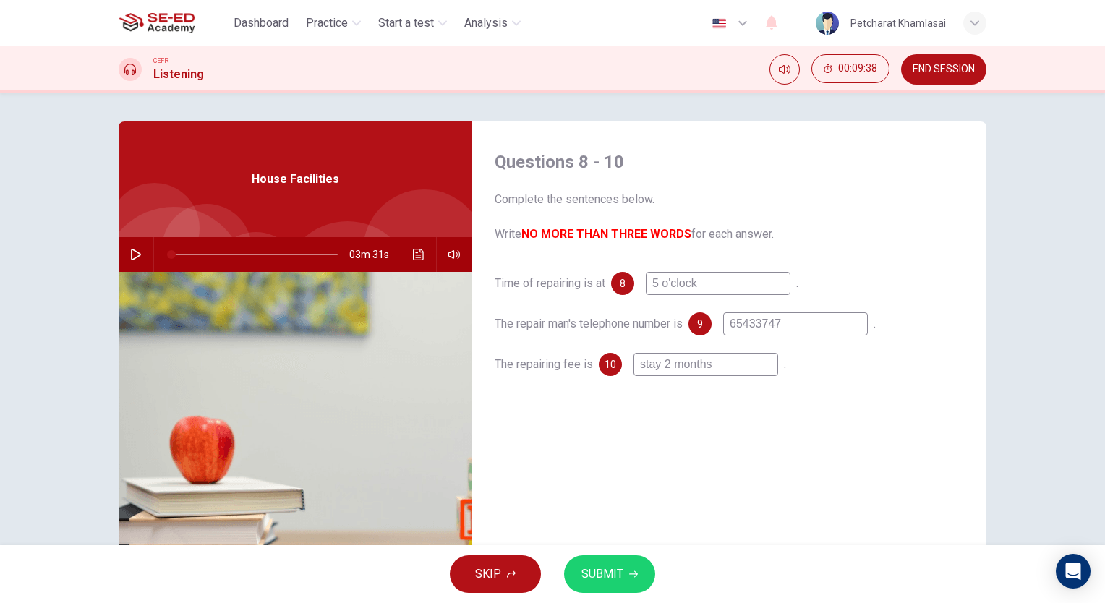
click at [599, 577] on span "SUBMIT" at bounding box center [602, 574] width 42 height 20
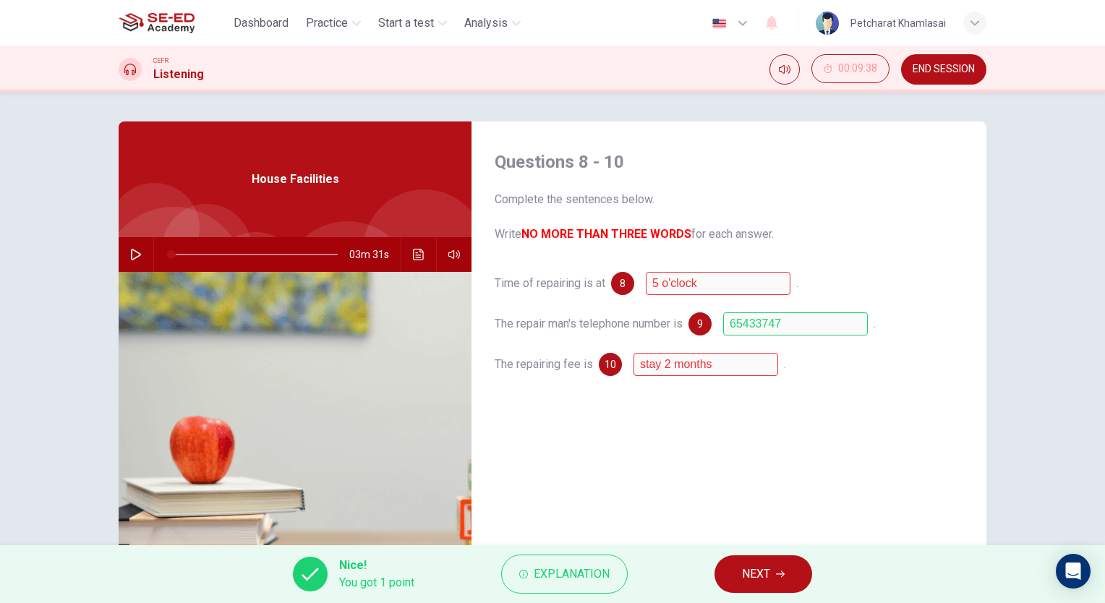
scroll to position [72, 0]
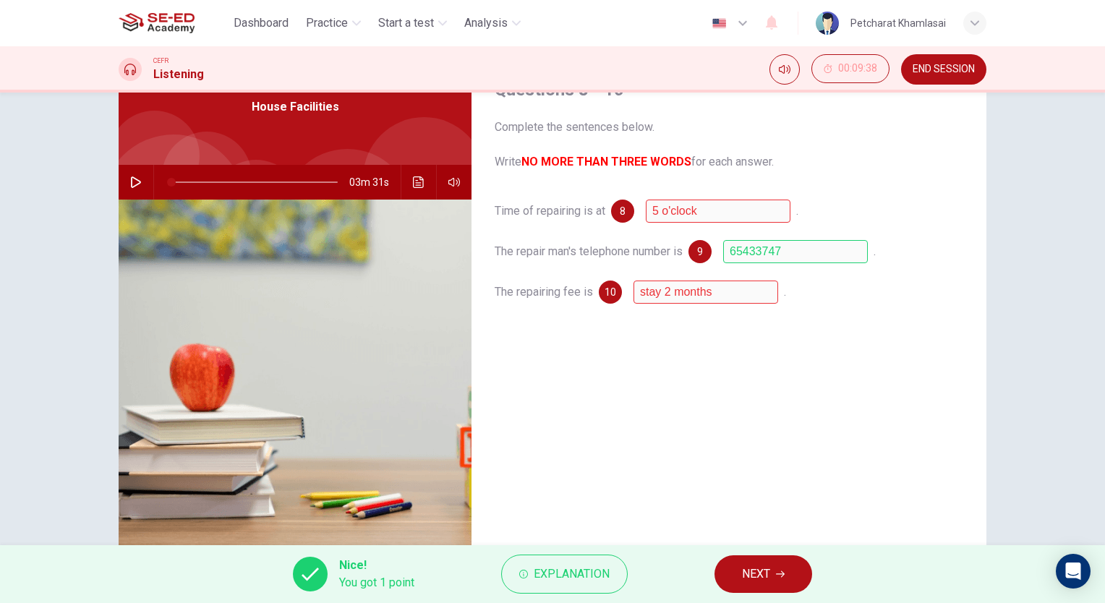
click at [761, 574] on span "NEXT" at bounding box center [756, 574] width 28 height 20
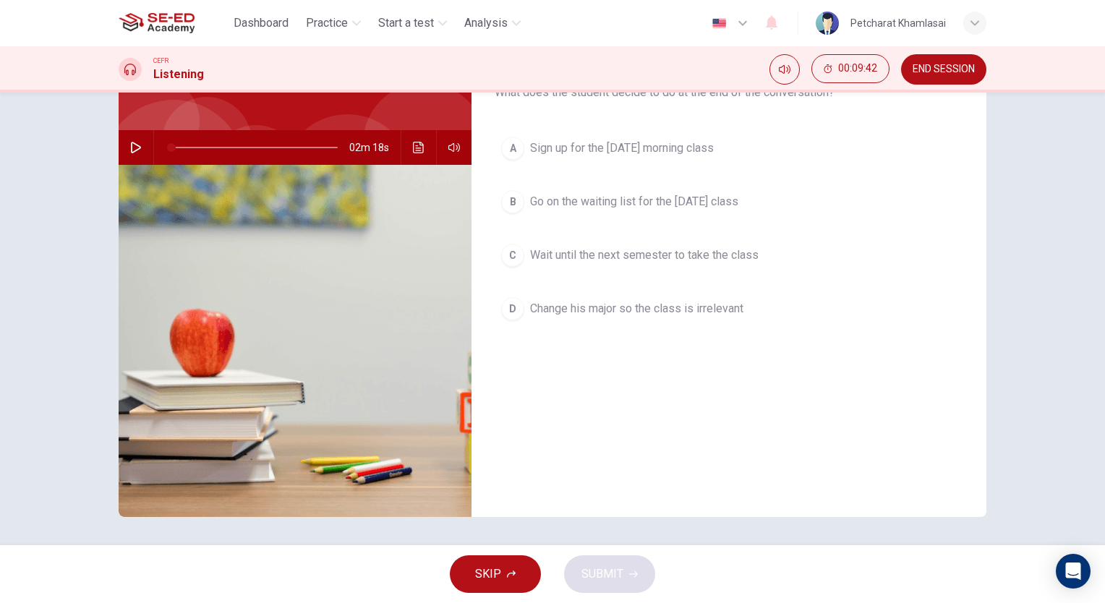
scroll to position [0, 0]
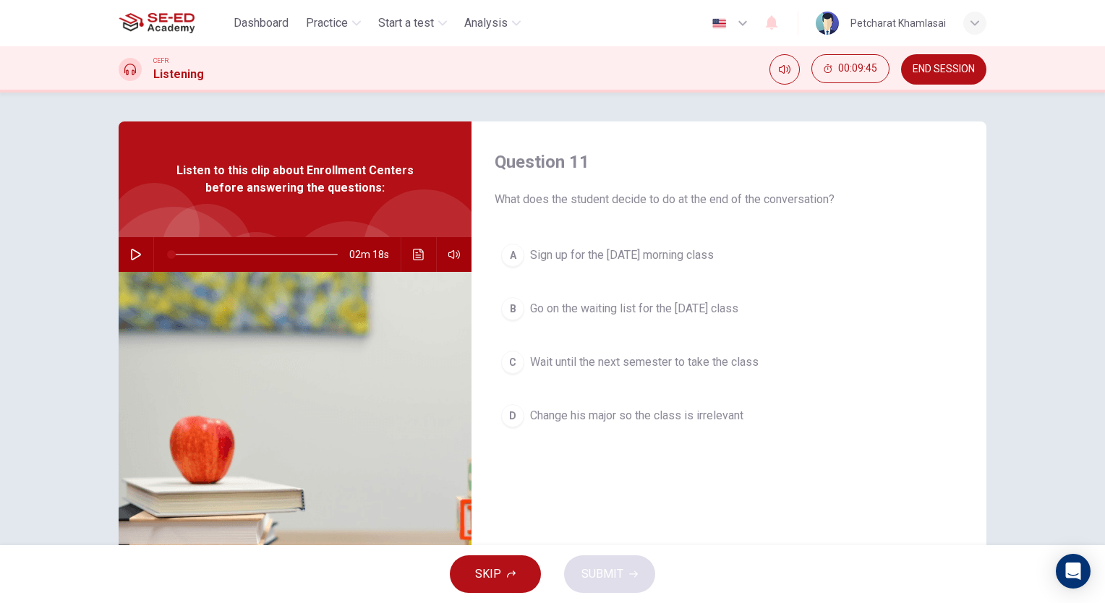
drag, startPoint x: 125, startPoint y: 248, endPoint x: 133, endPoint y: 244, distance: 8.7
click at [125, 247] on button "button" at bounding box center [135, 254] width 23 height 35
click at [973, 27] on div "button" at bounding box center [974, 23] width 23 height 23
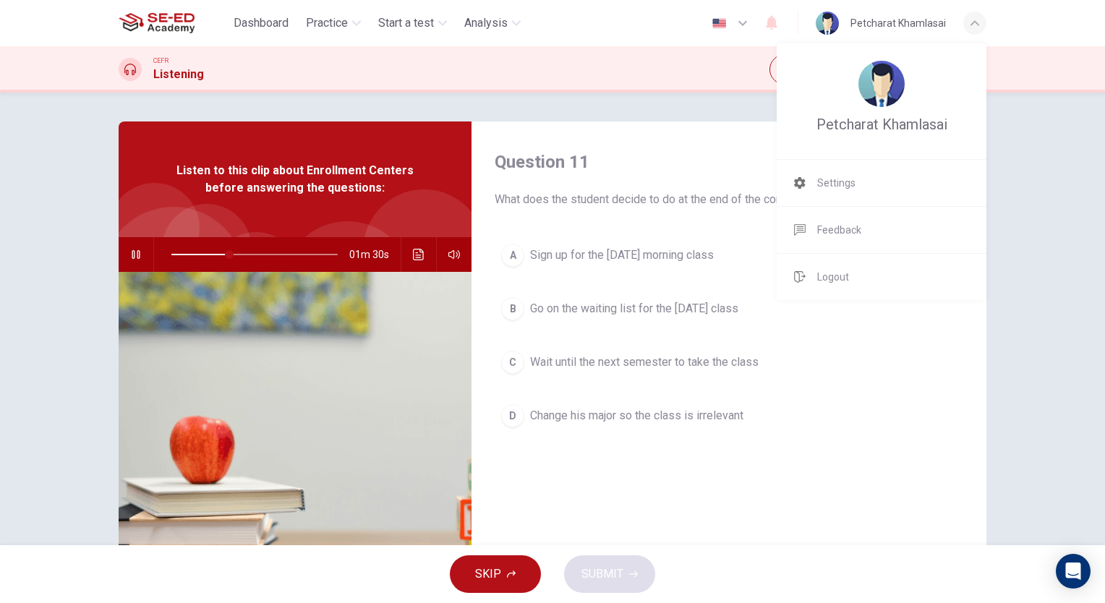
click at [1022, 69] on div at bounding box center [552, 301] width 1105 height 603
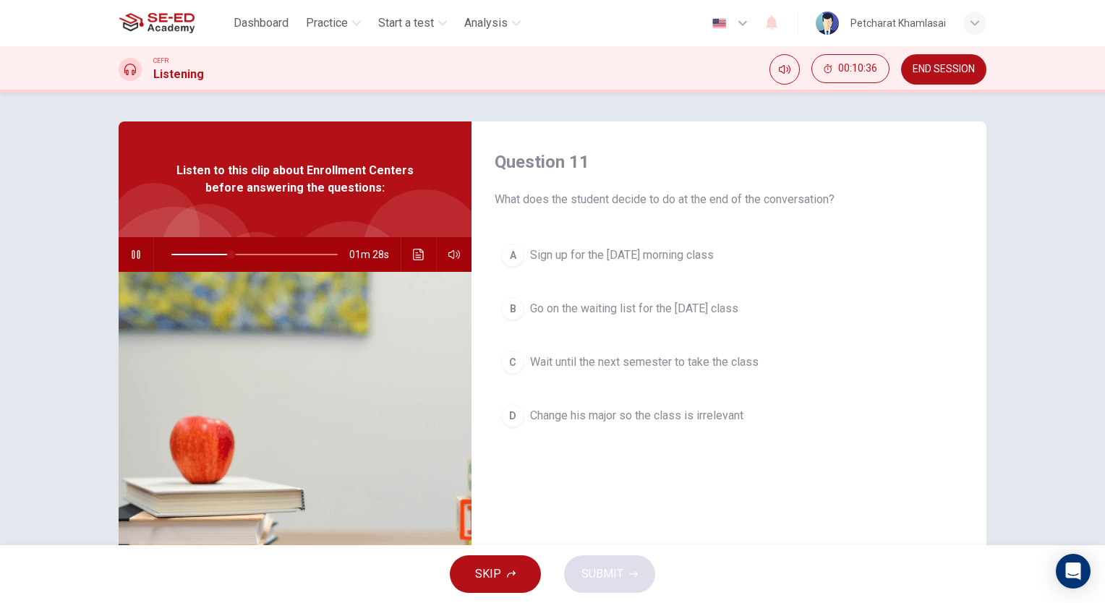
click at [743, 25] on icon "button" at bounding box center [742, 22] width 17 height 17
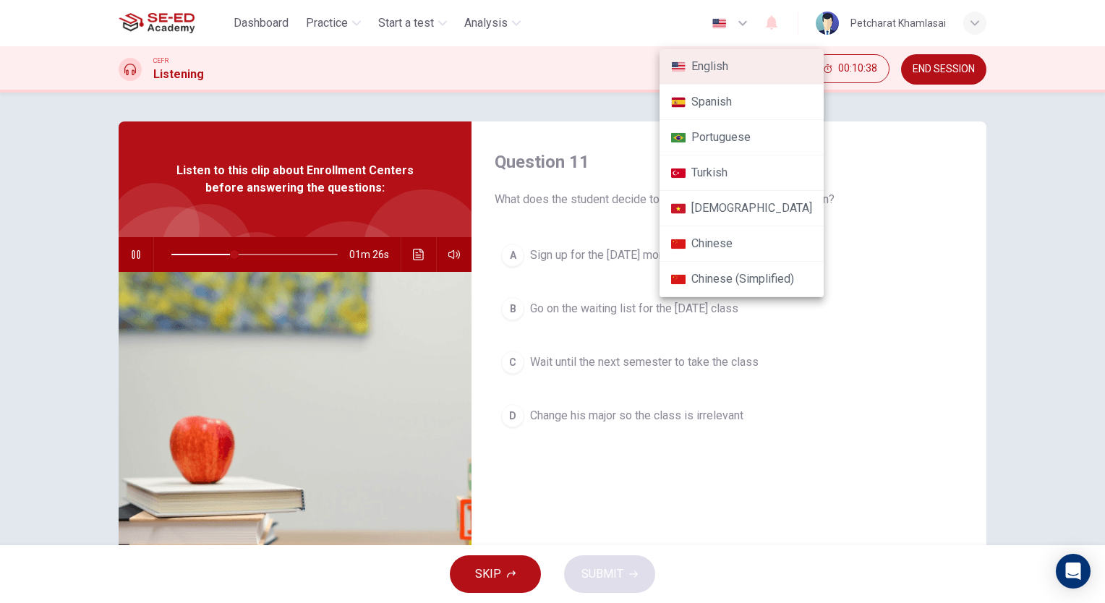
click at [743, 25] on div at bounding box center [552, 301] width 1105 height 603
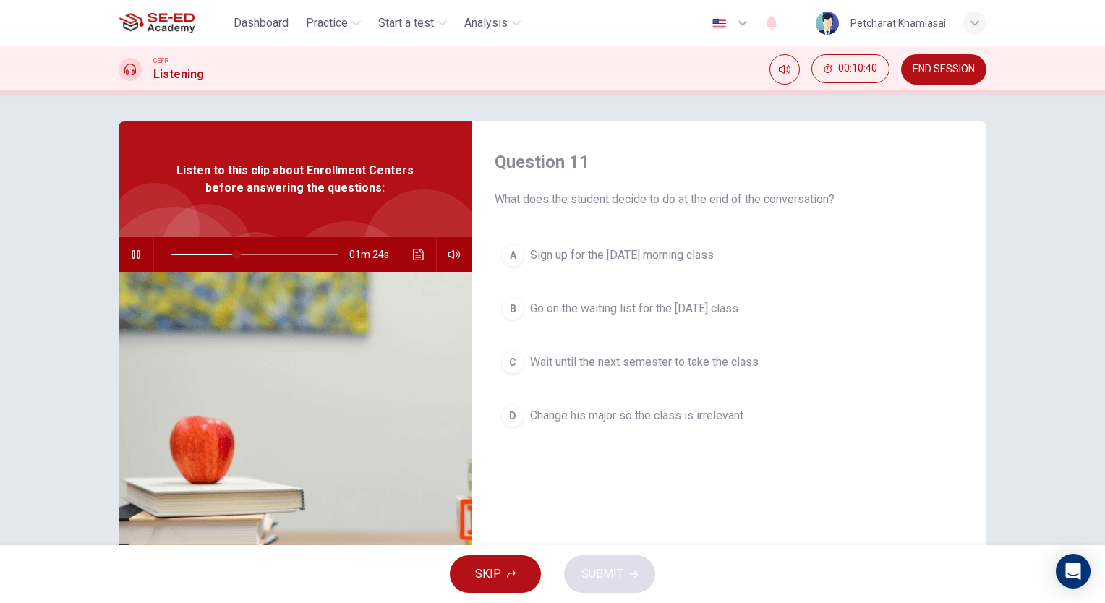
click at [966, 21] on div "button" at bounding box center [974, 23] width 23 height 23
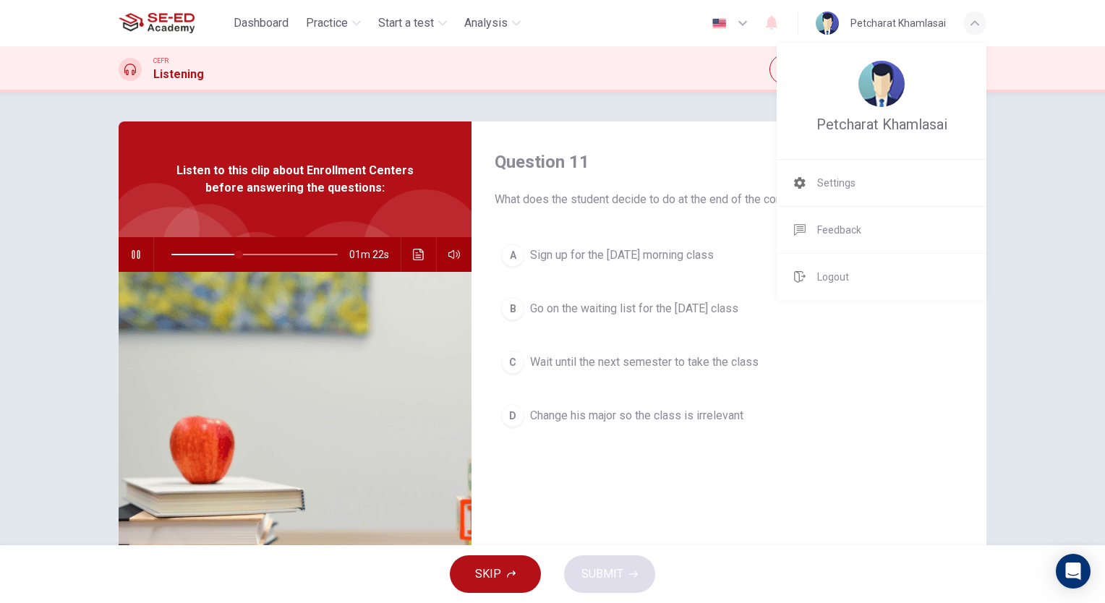
click at [873, 127] on span "Petcharat Khamlasai" at bounding box center [881, 124] width 131 height 17
click at [999, 399] on div at bounding box center [552, 301] width 1105 height 603
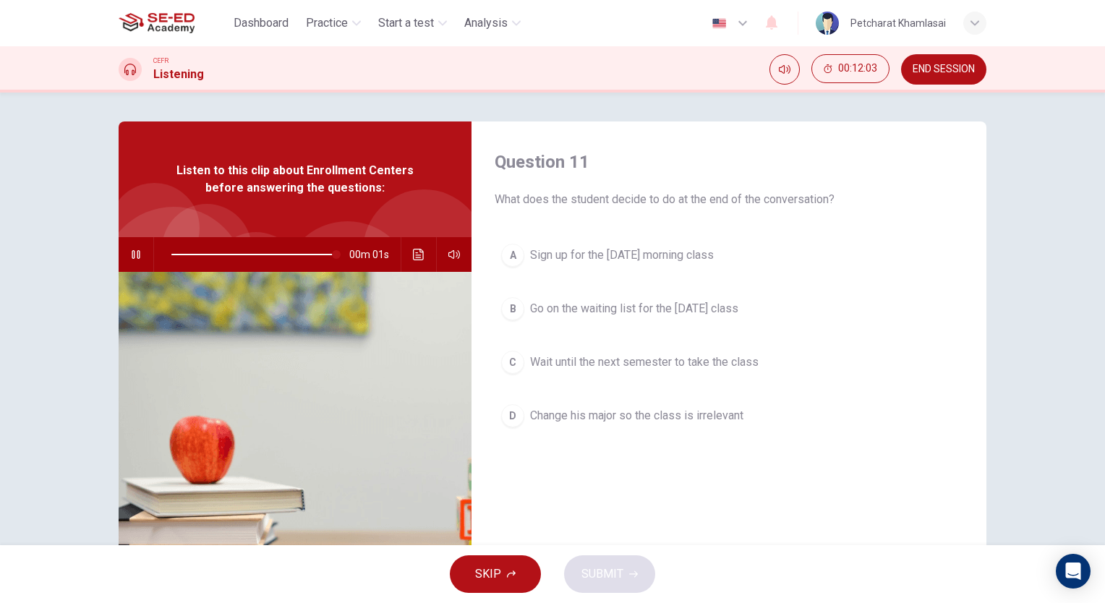
type input "0"
click at [506, 306] on div "B" at bounding box center [512, 308] width 23 height 23
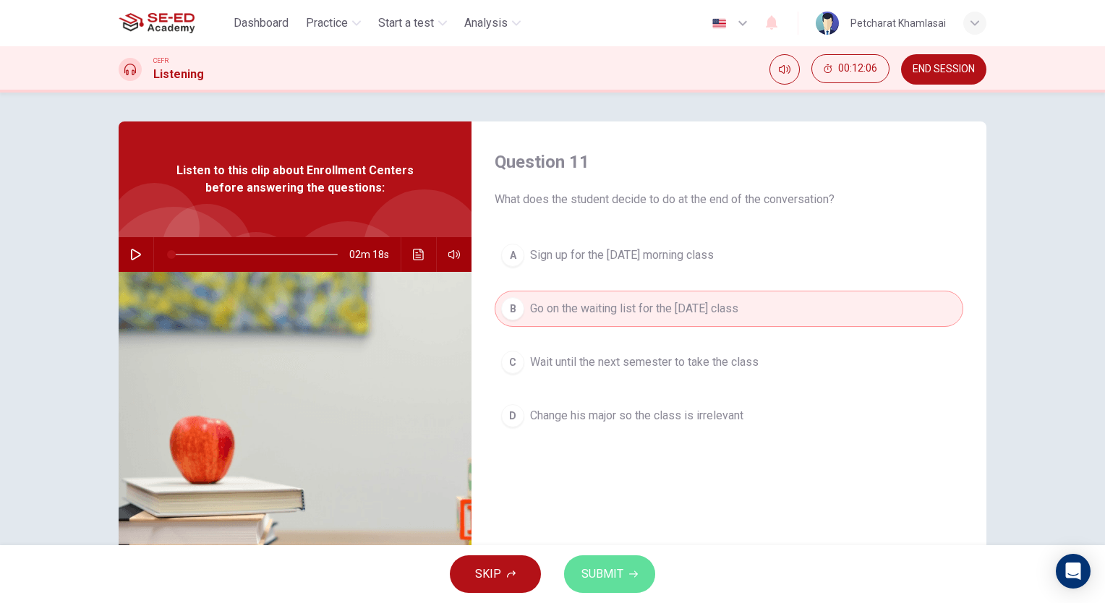
click at [606, 576] on span "SUBMIT" at bounding box center [602, 574] width 42 height 20
